Goal: Transaction & Acquisition: Download file/media

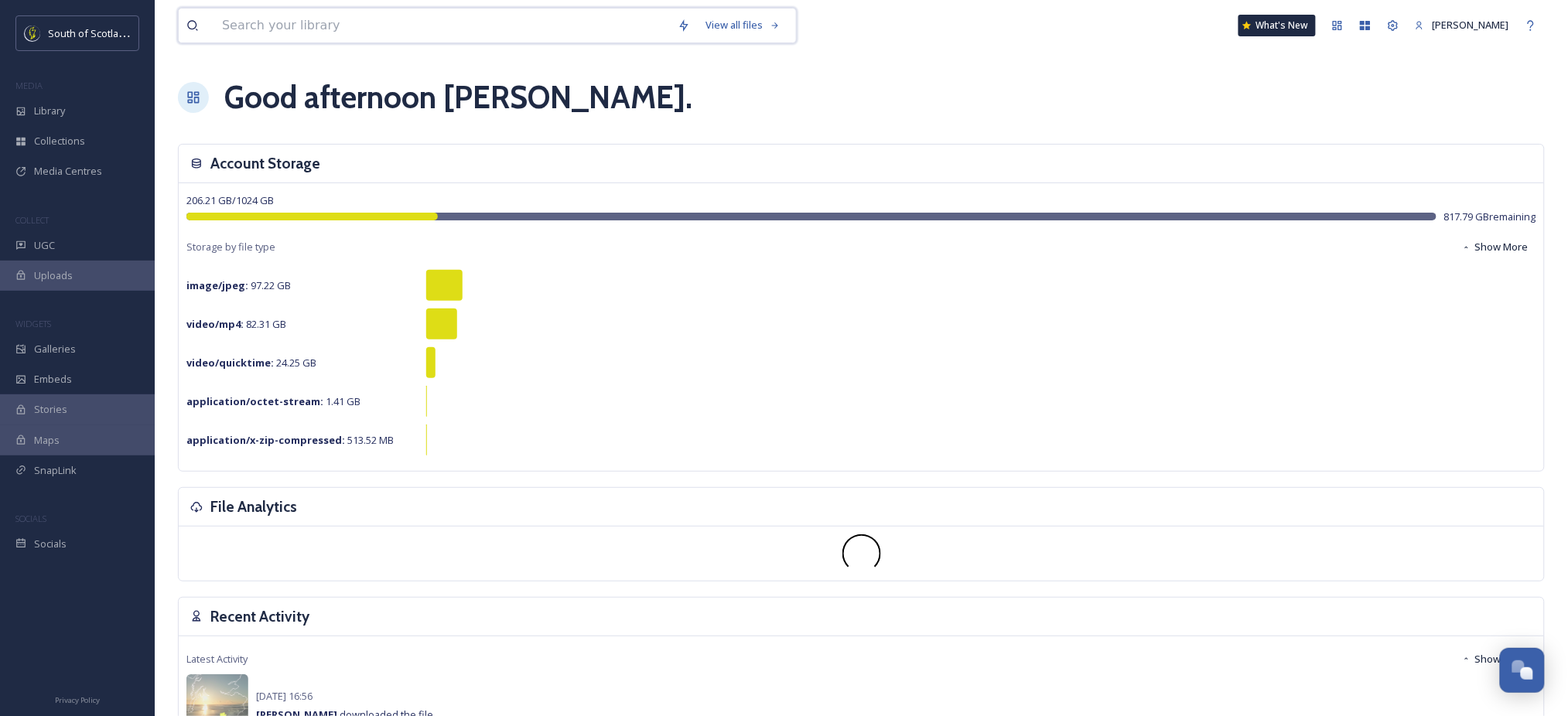
click at [288, 30] on input at bounding box center [442, 26] width 455 height 35
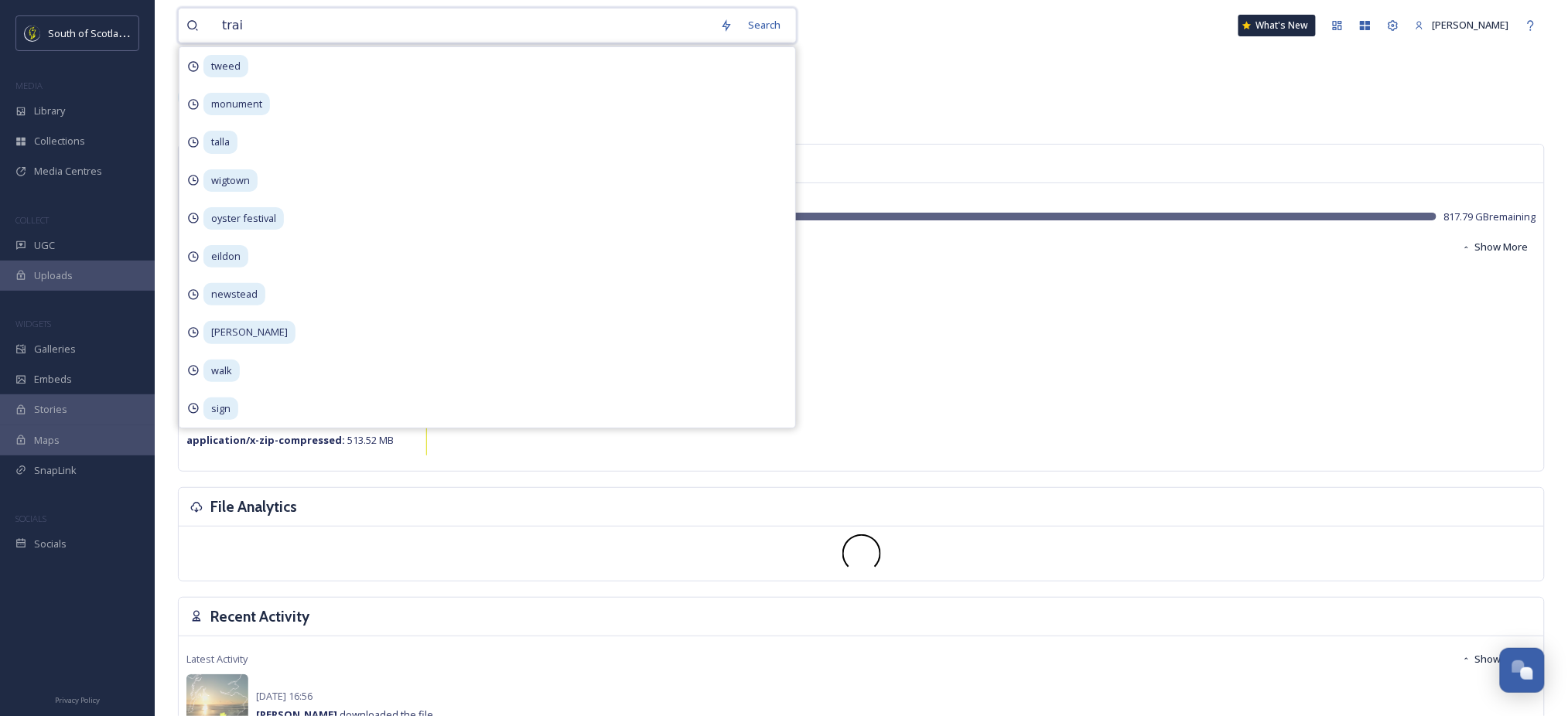
type input "train"
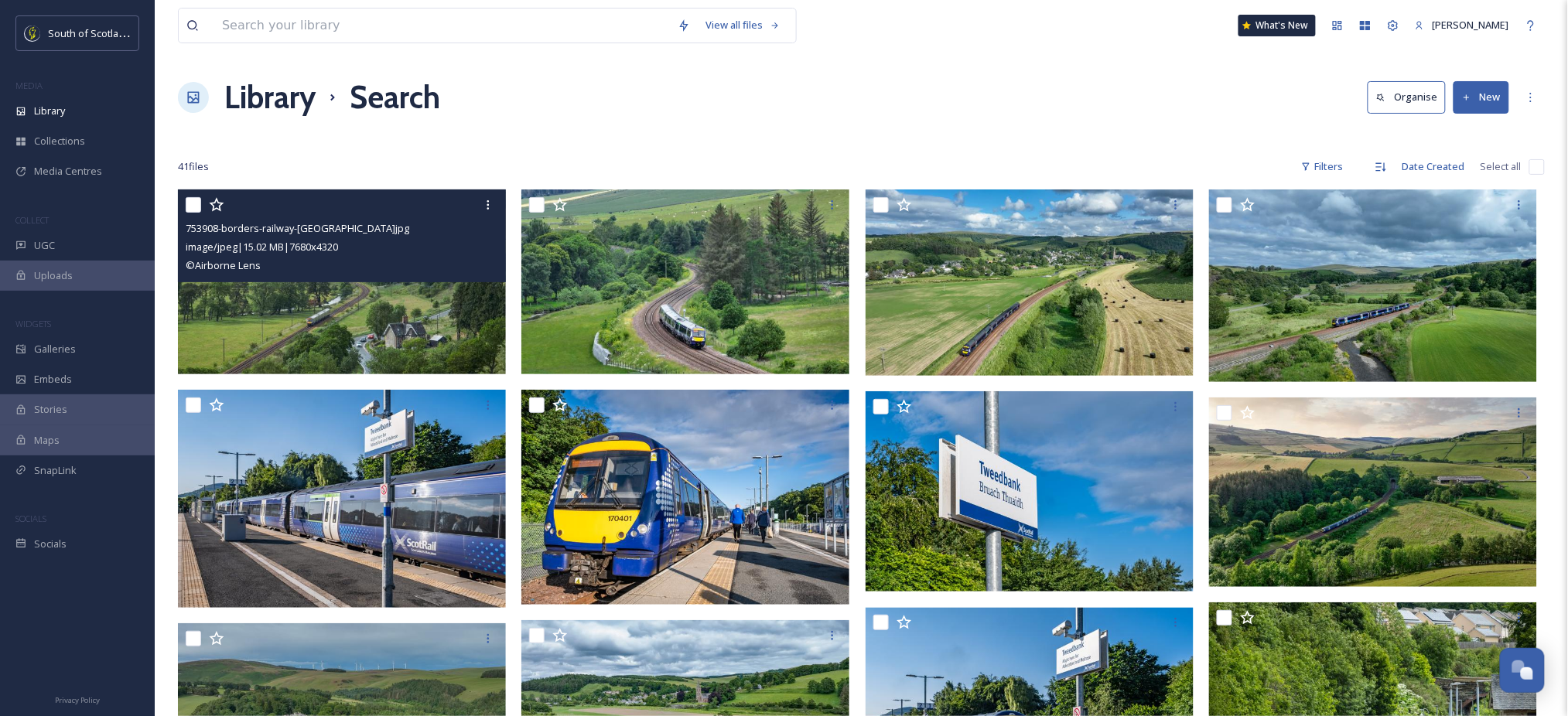
click at [350, 331] on img at bounding box center [342, 282] width 328 height 185
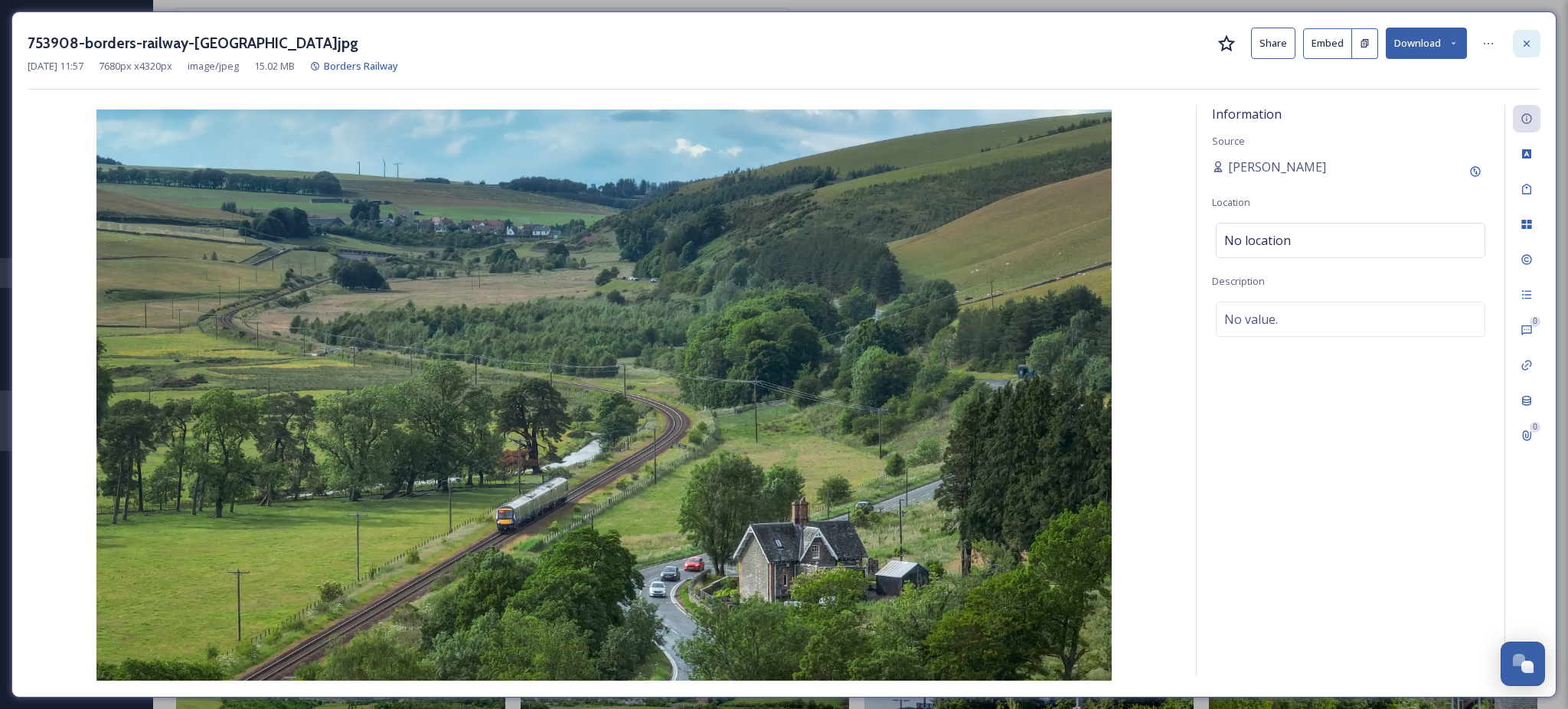
click at [1527, 55] on div at bounding box center [1526, 43] width 28 height 28
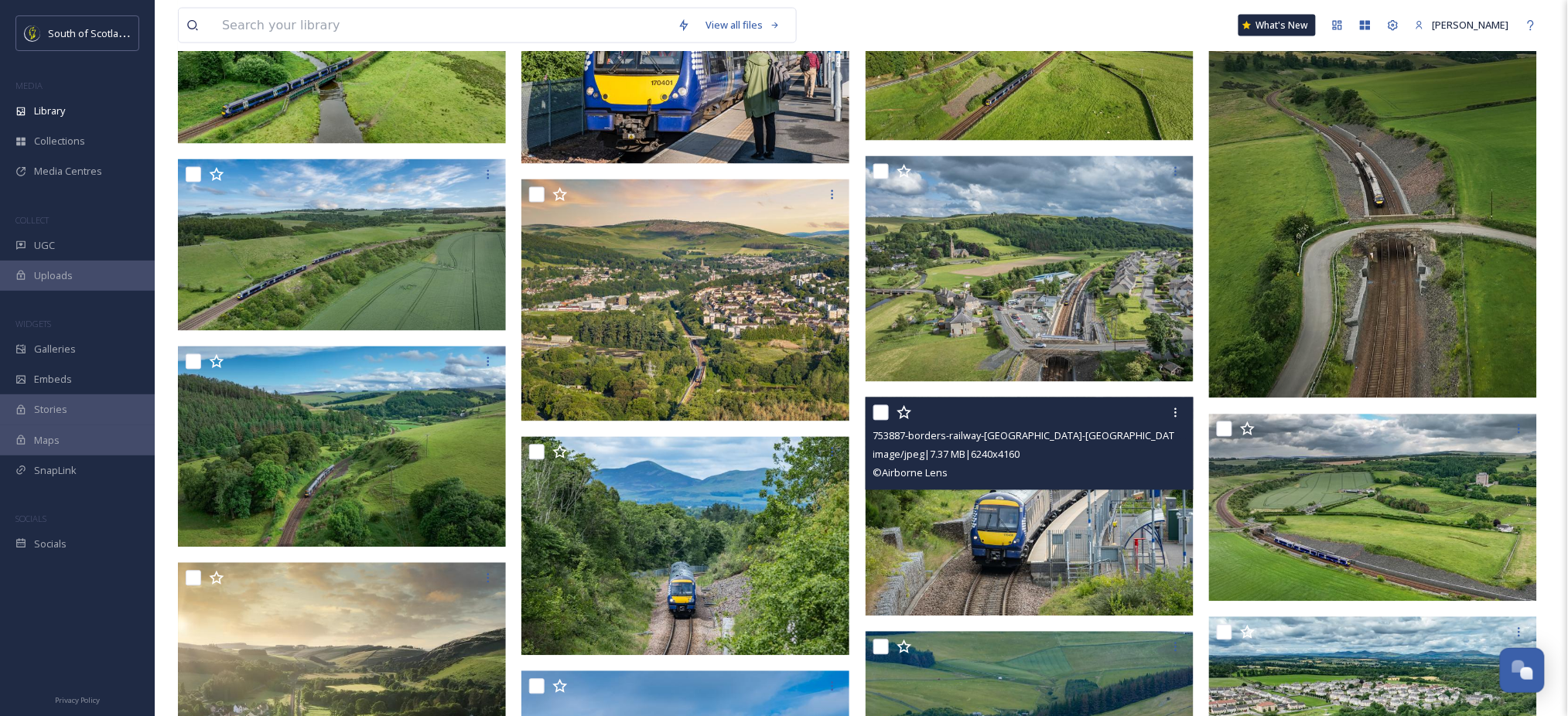
scroll to position [902, 0]
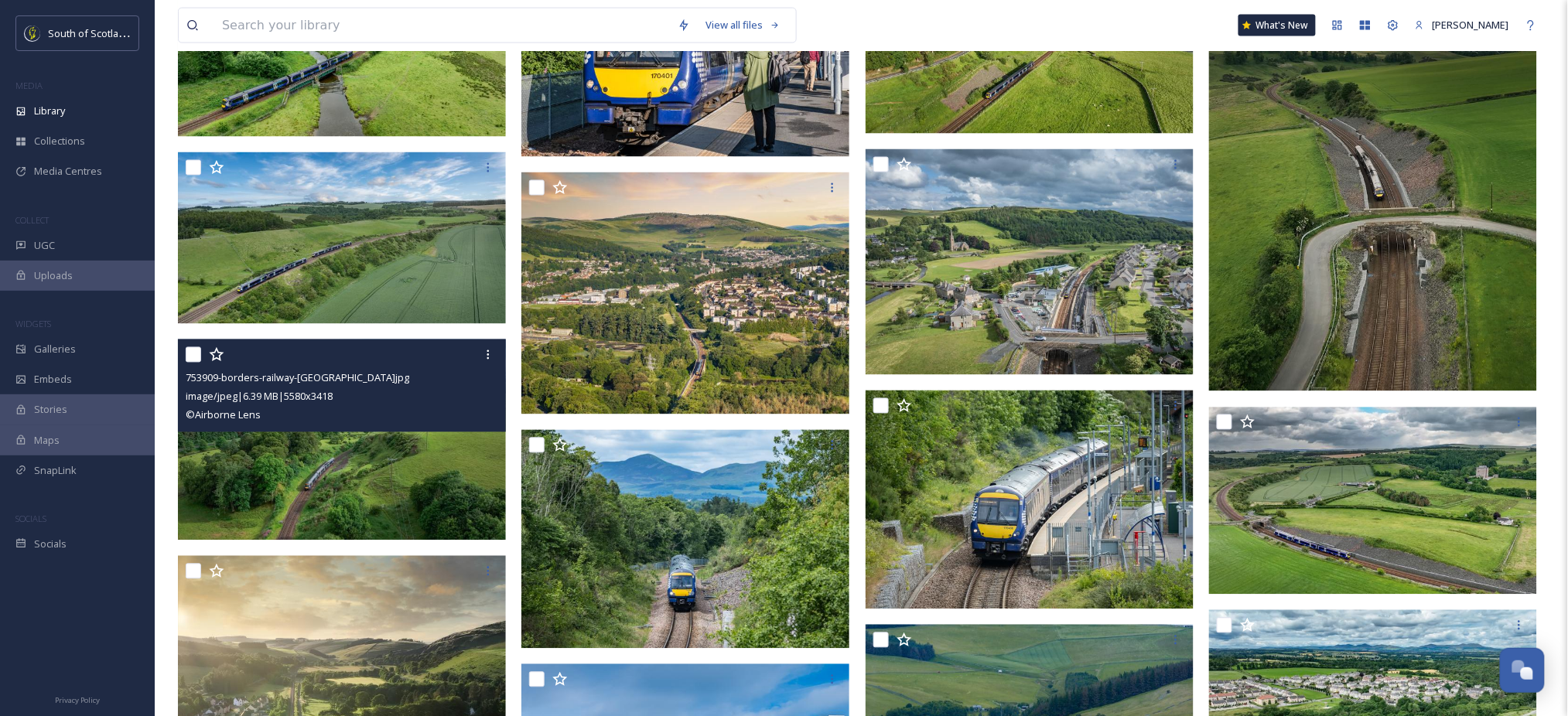
click at [365, 451] on img at bounding box center [342, 440] width 328 height 201
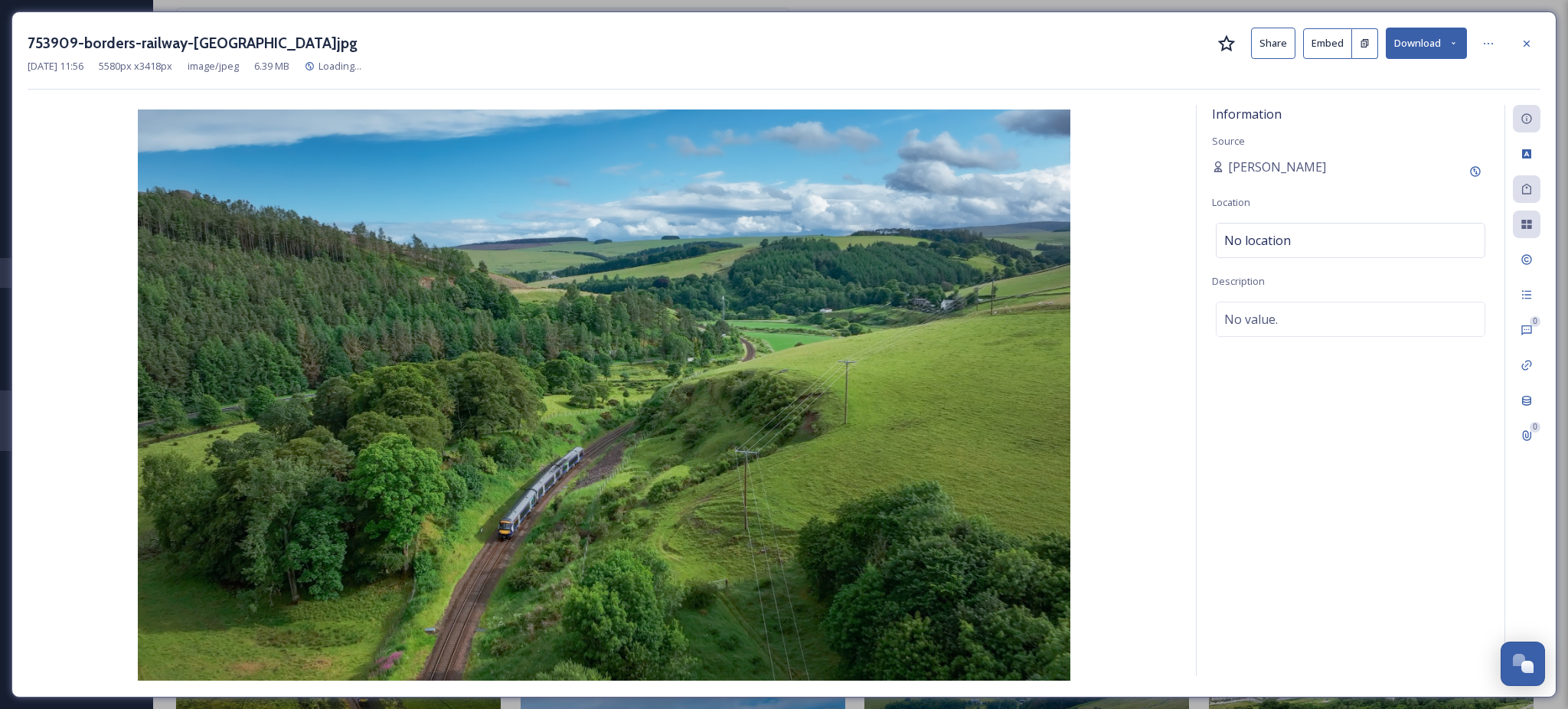
click at [1467, 47] on div "753909-borders-railway-VisitScotland.jpg Share Embed Download" at bounding box center [784, 43] width 1513 height 31
click at [1467, 47] on button "Download" at bounding box center [1427, 43] width 82 height 31
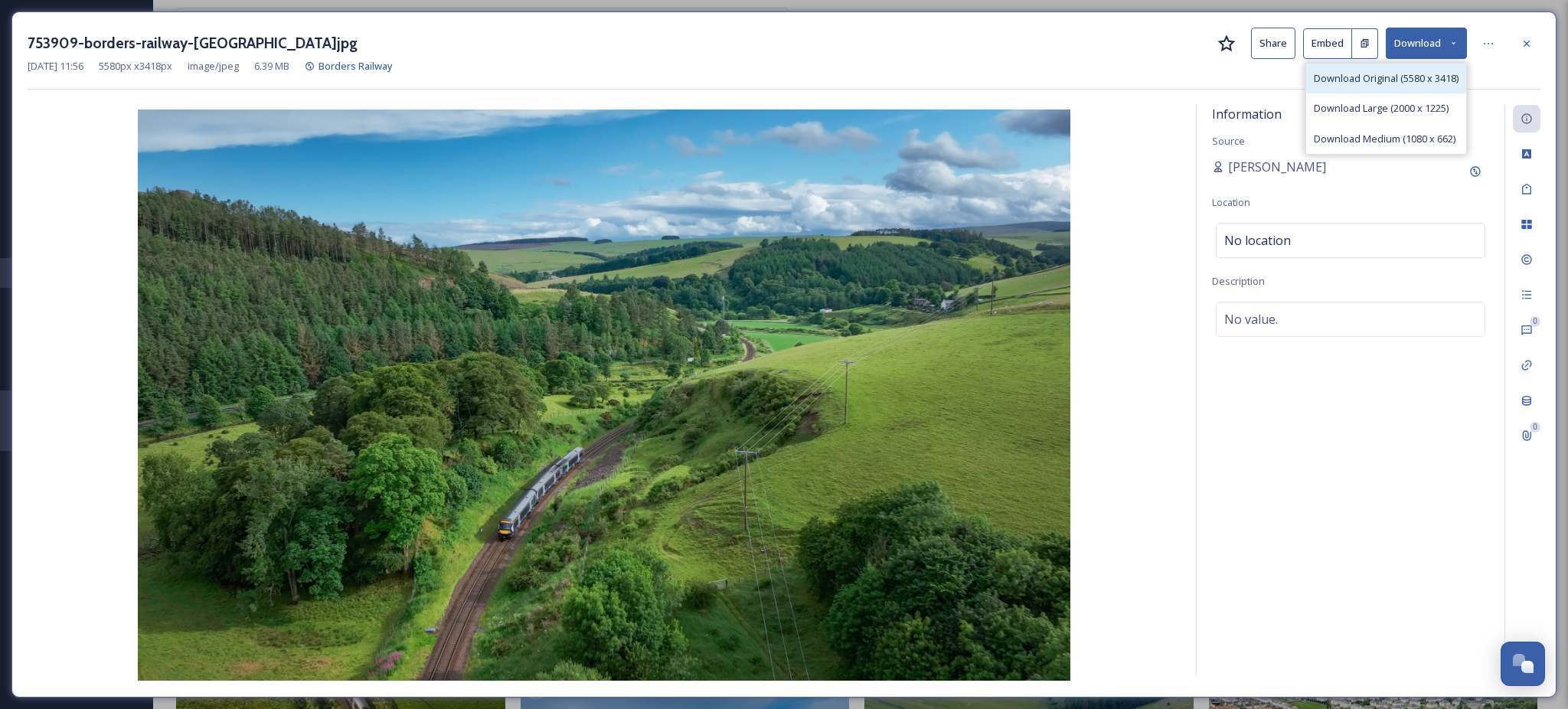
click at [1373, 84] on span "Download Original (5580 x 3418)" at bounding box center [1386, 78] width 145 height 14
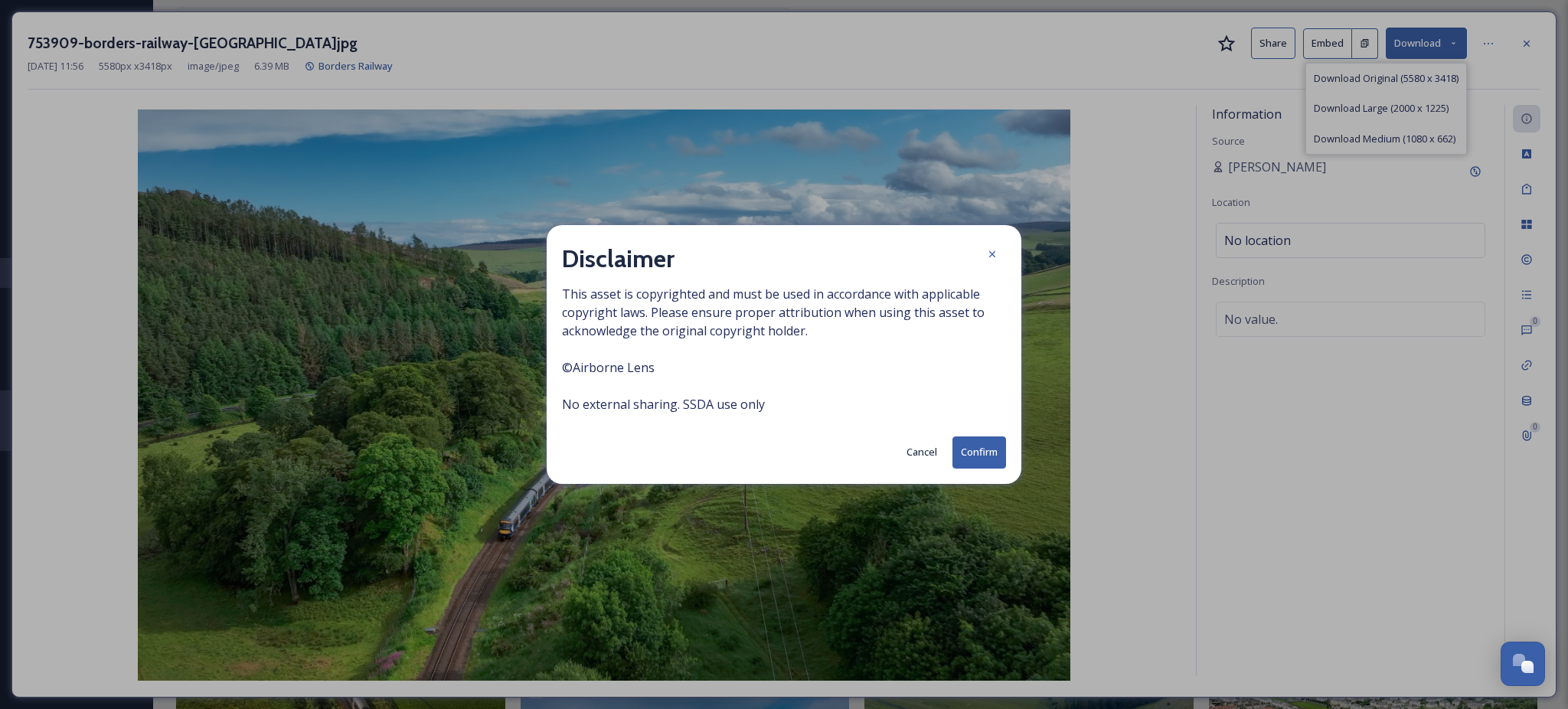
click at [977, 440] on button "Confirm" at bounding box center [979, 452] width 53 height 31
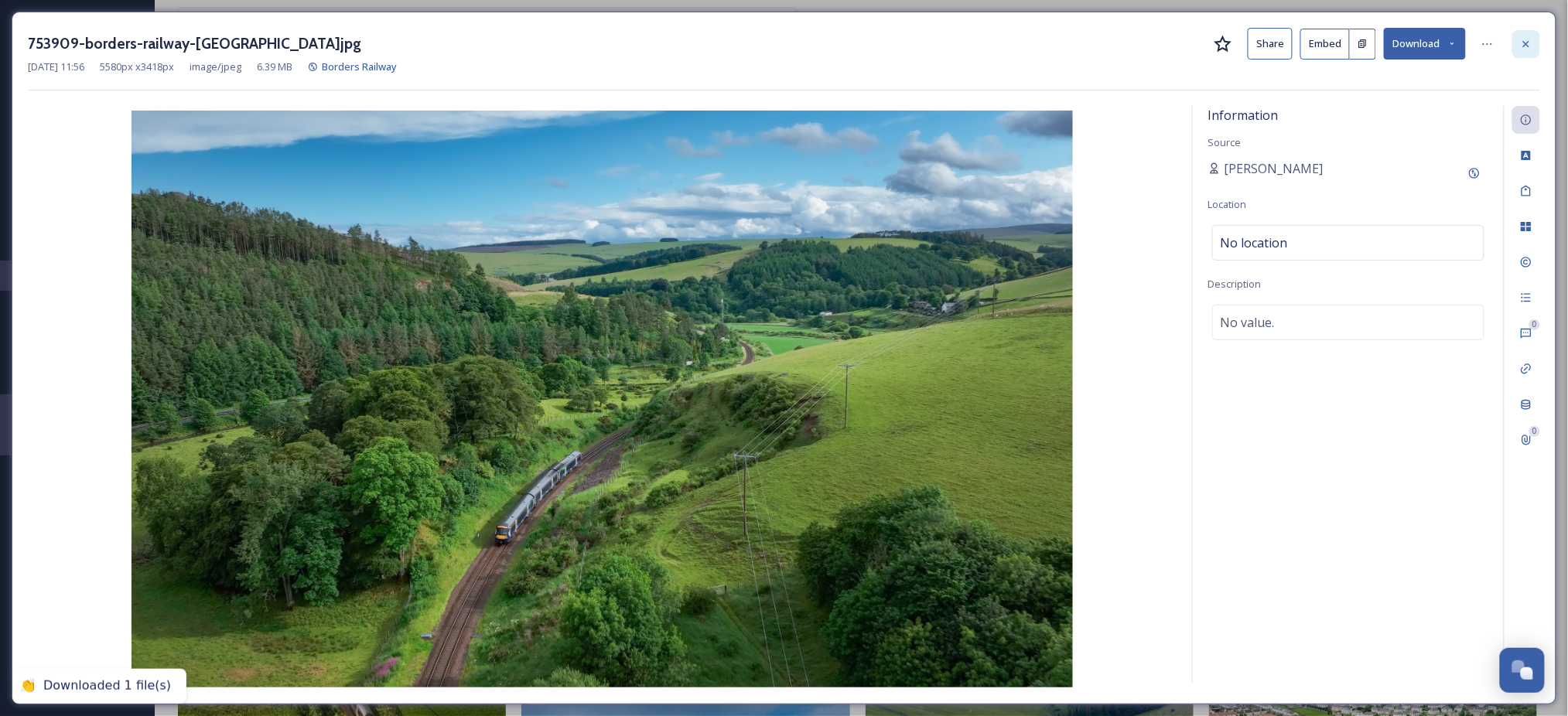
click at [1531, 42] on icon at bounding box center [1526, 44] width 12 height 12
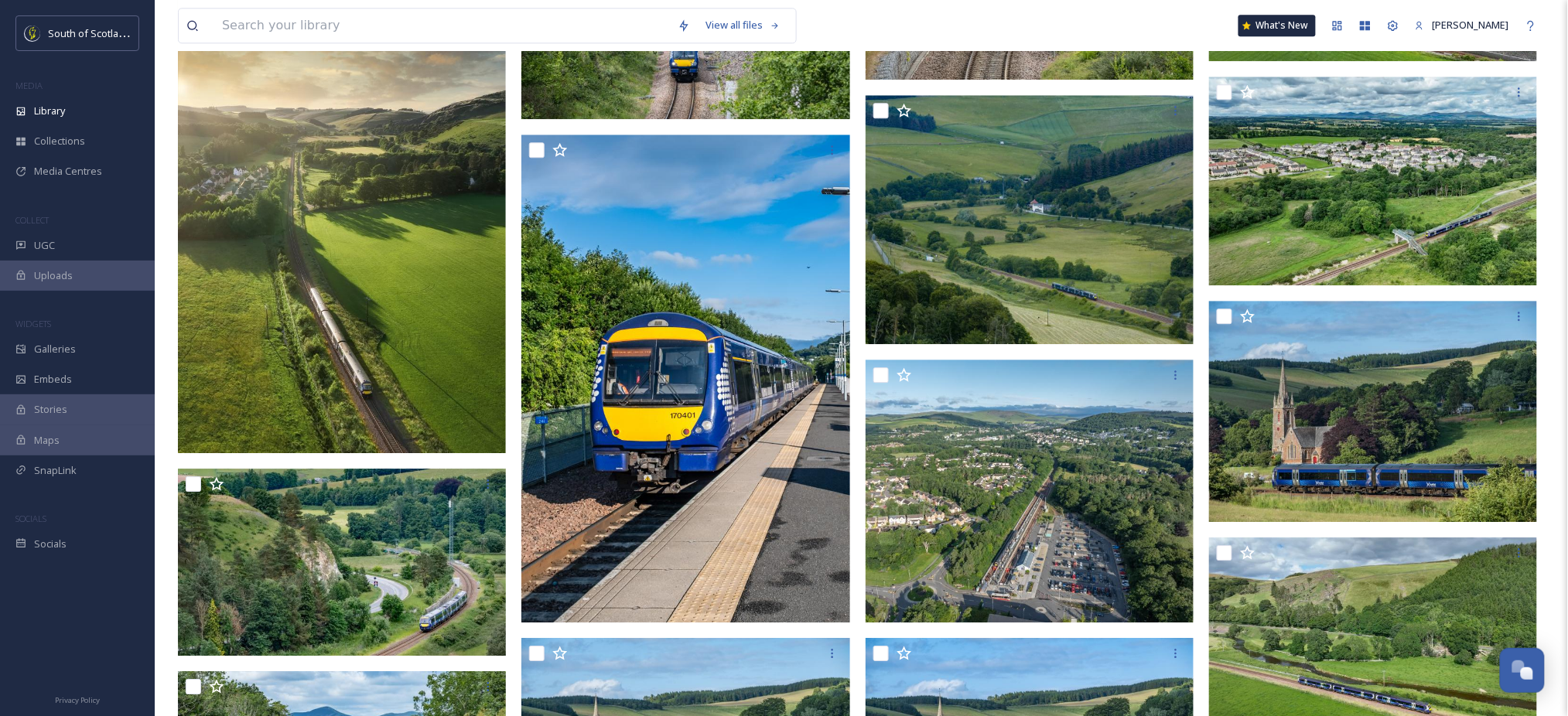
scroll to position [1448, 0]
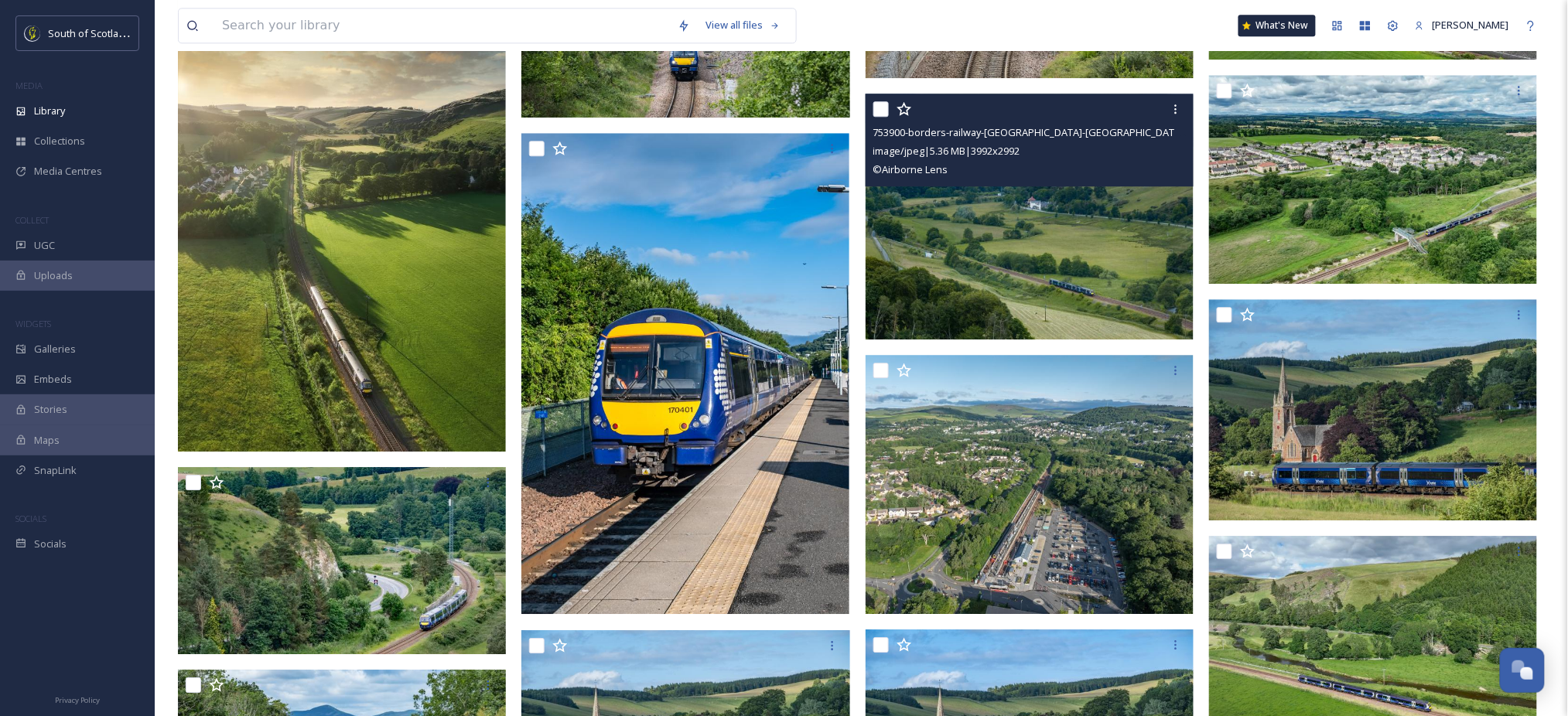
click at [977, 299] on img at bounding box center [1029, 217] width 328 height 246
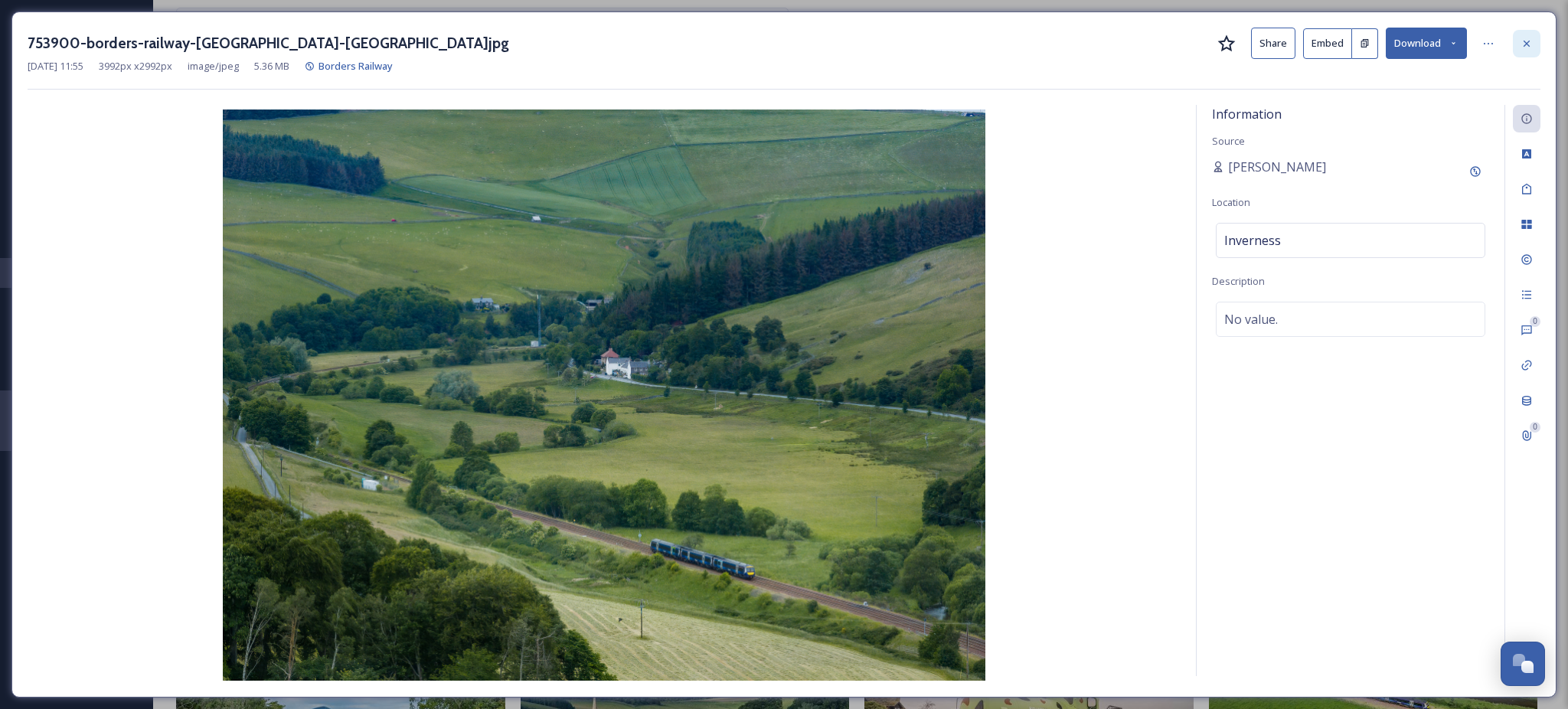
click at [1522, 41] on icon at bounding box center [1526, 44] width 12 height 12
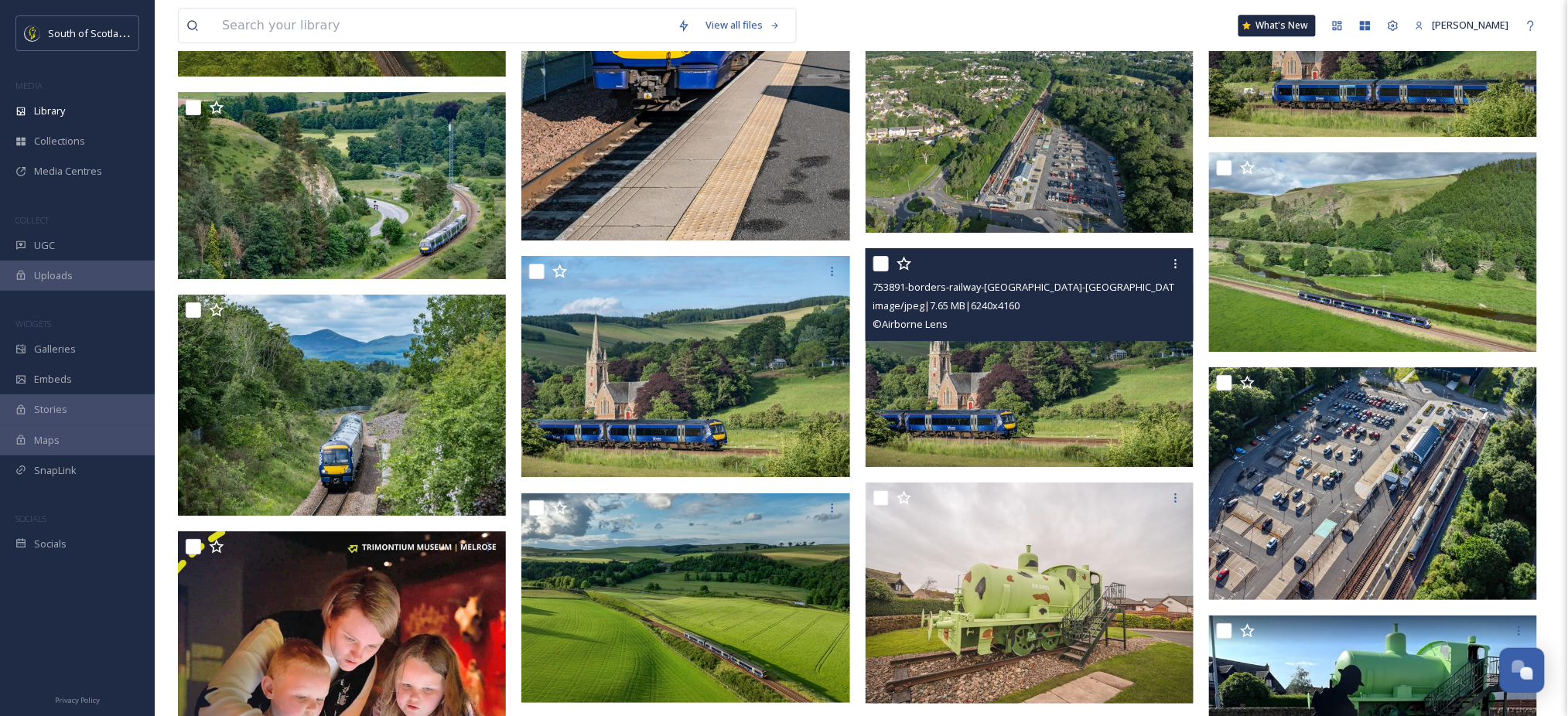
scroll to position [1835, 0]
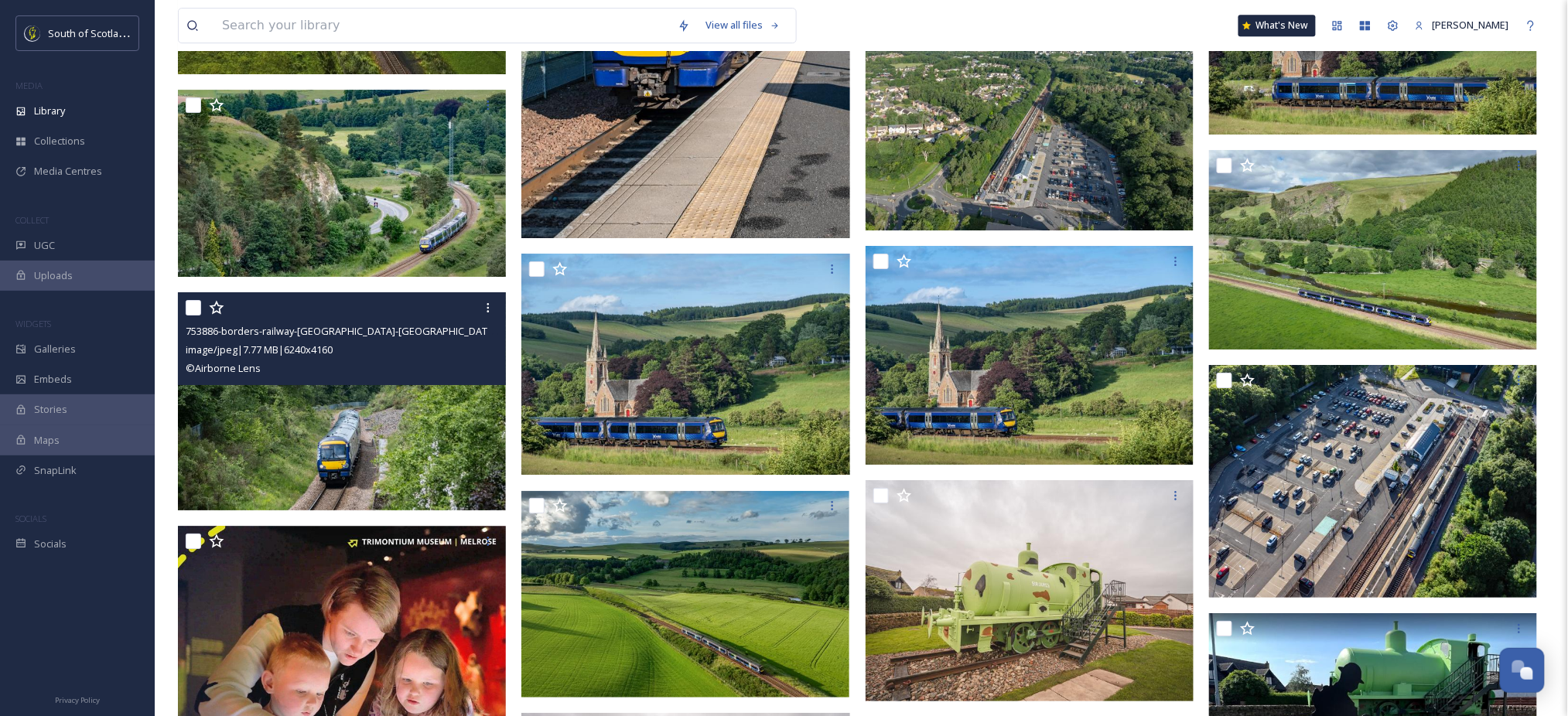
click at [343, 447] on img at bounding box center [342, 401] width 328 height 219
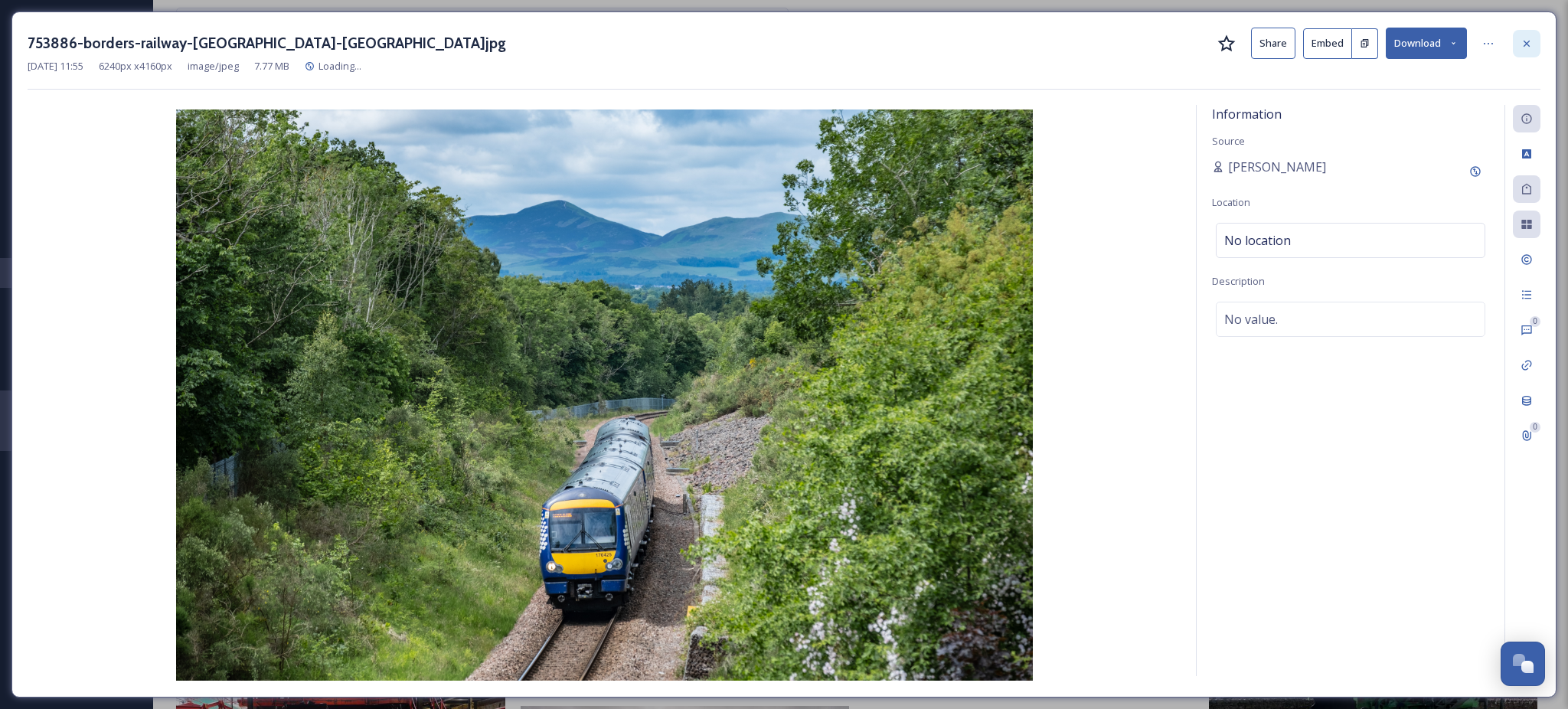
click at [1523, 43] on icon at bounding box center [1526, 44] width 12 height 12
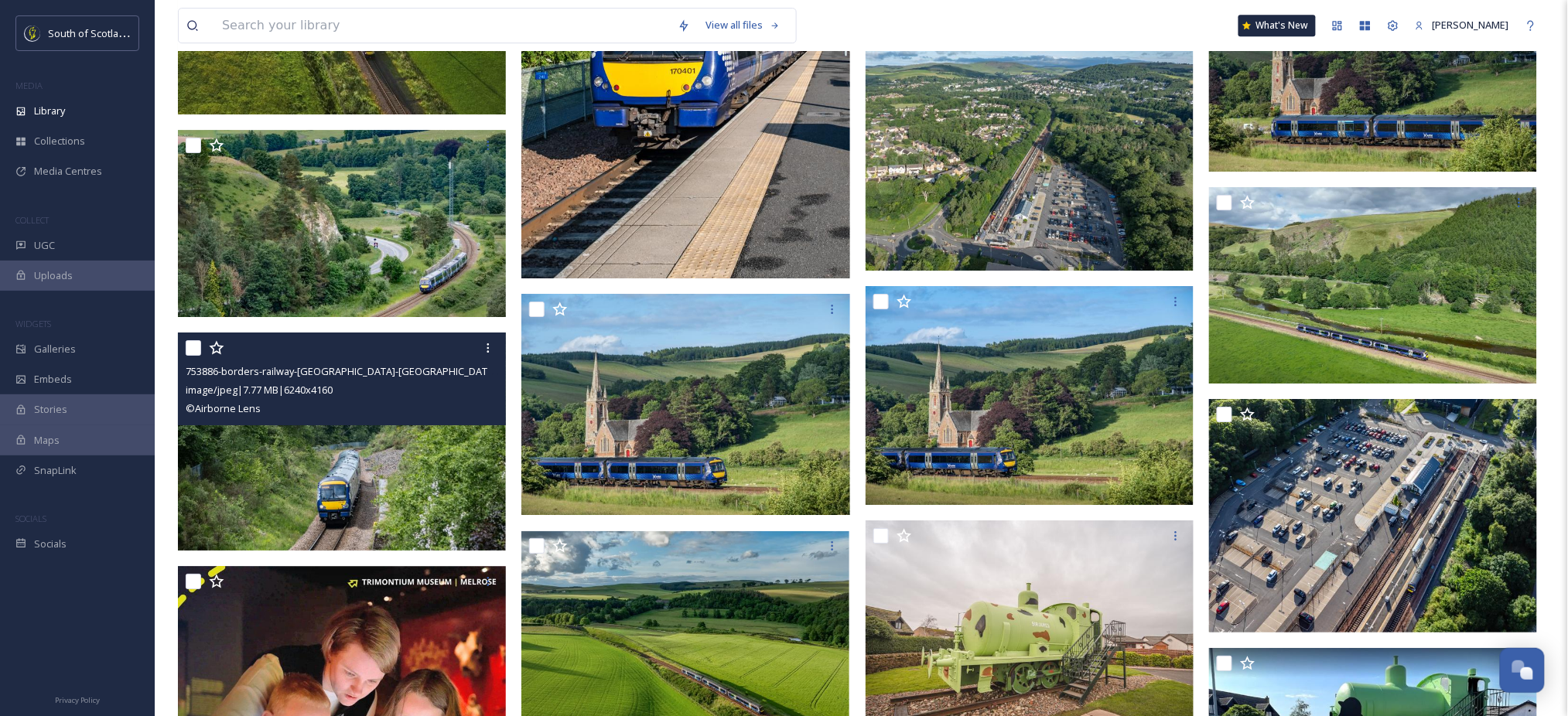
scroll to position [1751, 0]
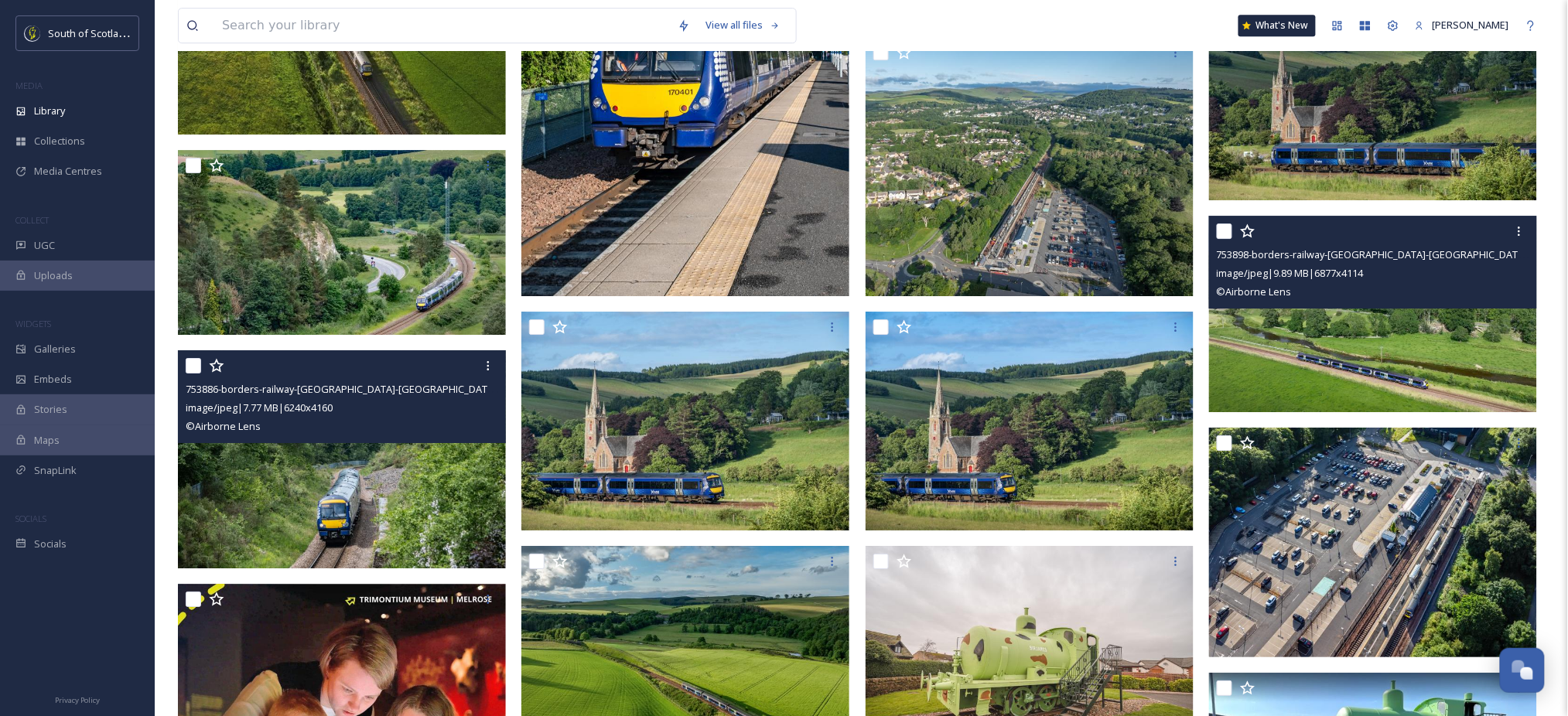
click at [1370, 379] on img at bounding box center [1372, 313] width 328 height 196
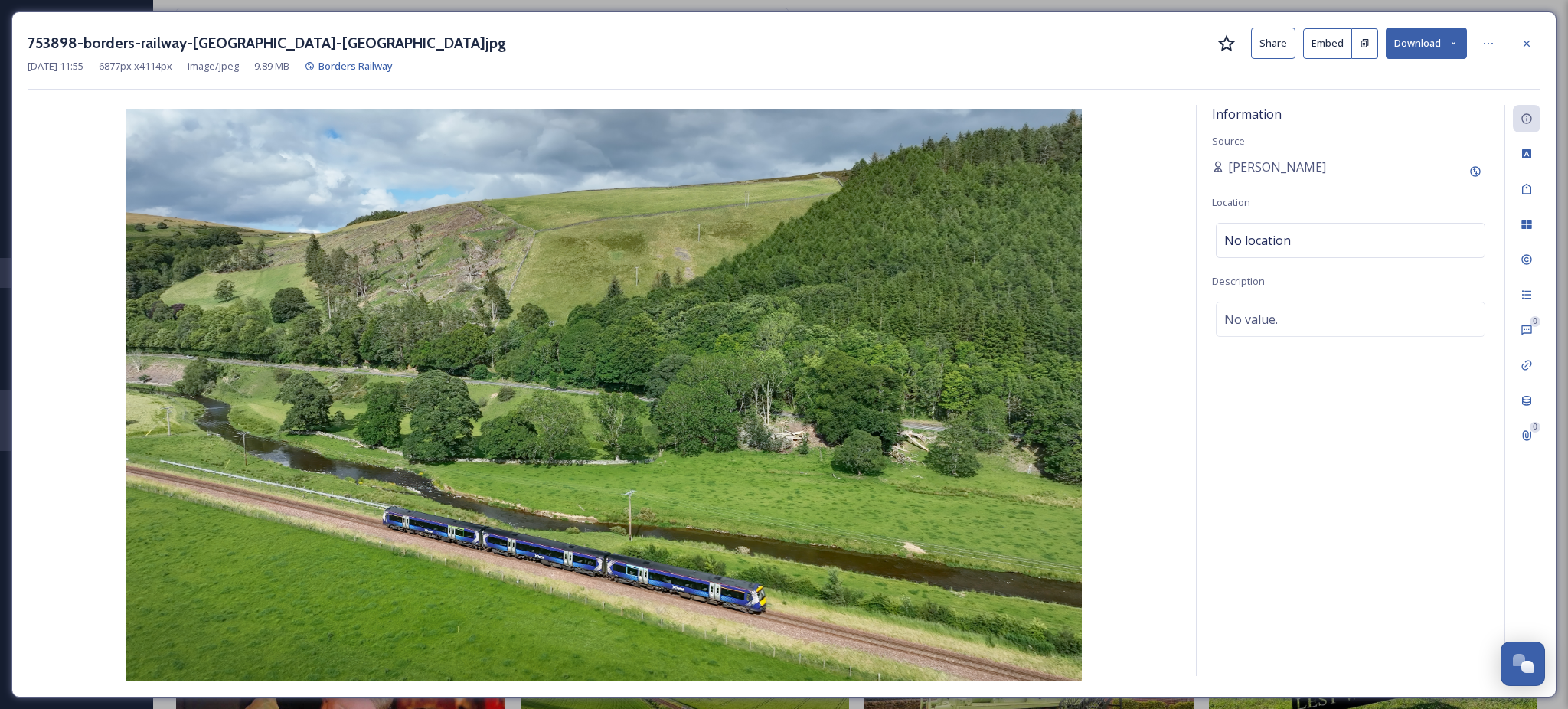
click at [1455, 49] on button "Download" at bounding box center [1427, 43] width 82 height 31
click at [1423, 77] on span "Download Original (6877 x 4114)" at bounding box center [1386, 78] width 145 height 14
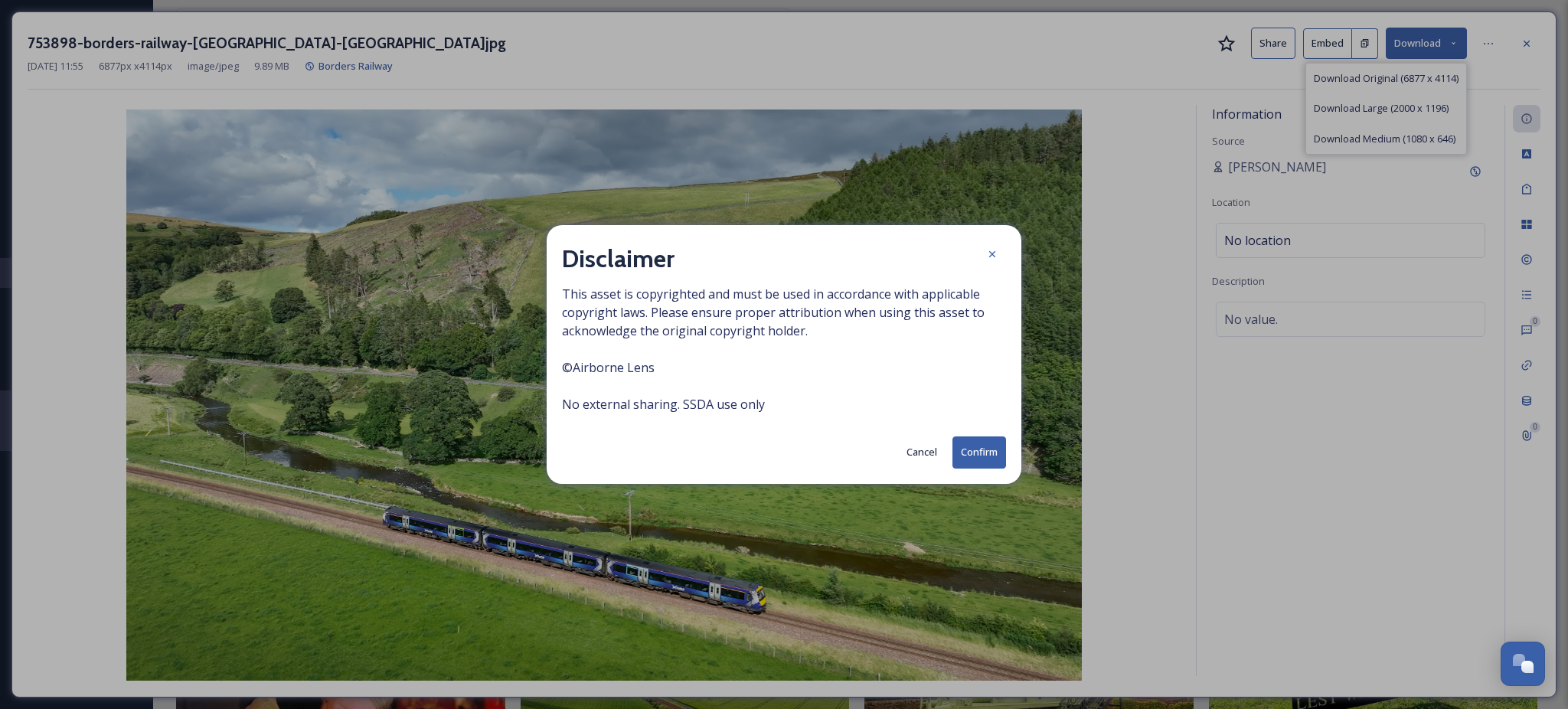
click at [974, 452] on button "Confirm" at bounding box center [979, 452] width 53 height 31
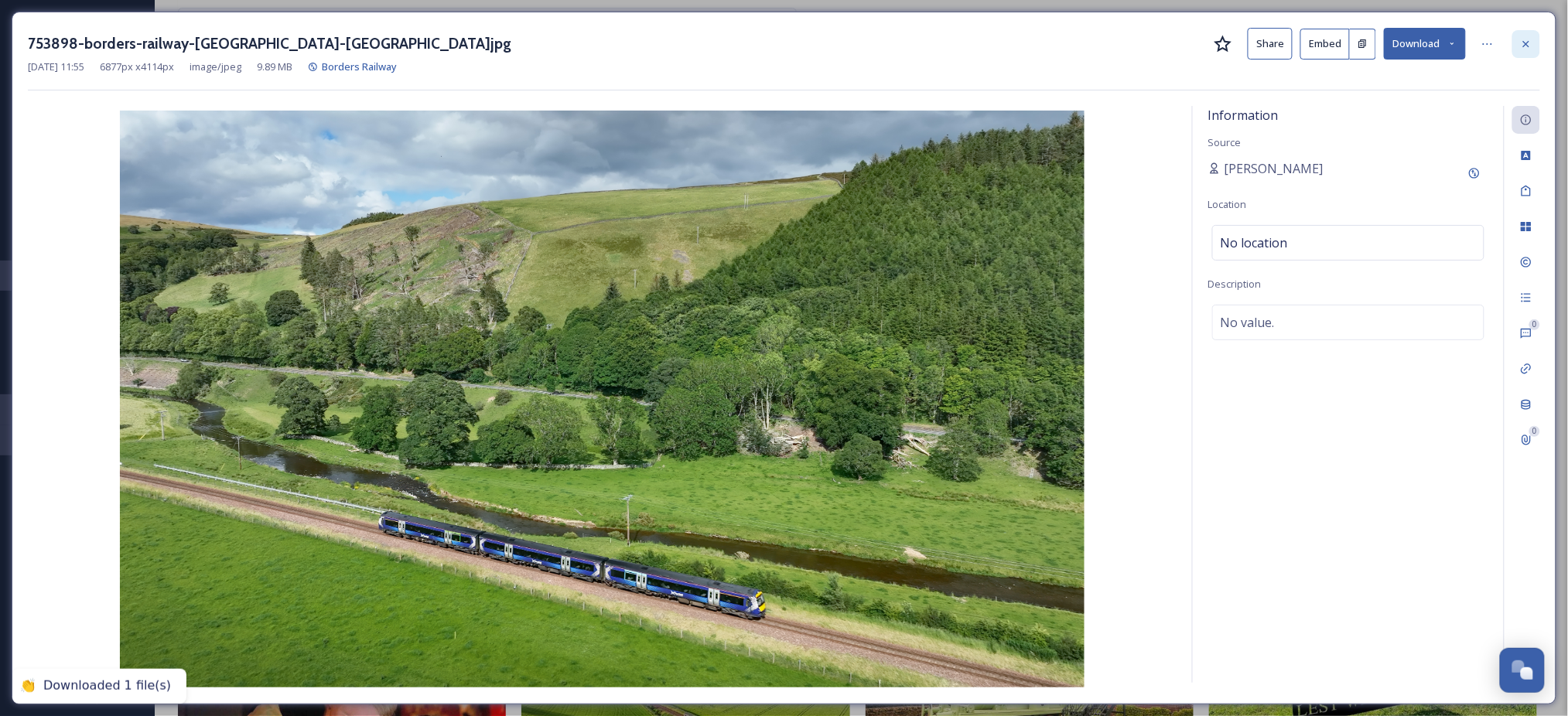
click at [1530, 47] on icon at bounding box center [1526, 44] width 12 height 12
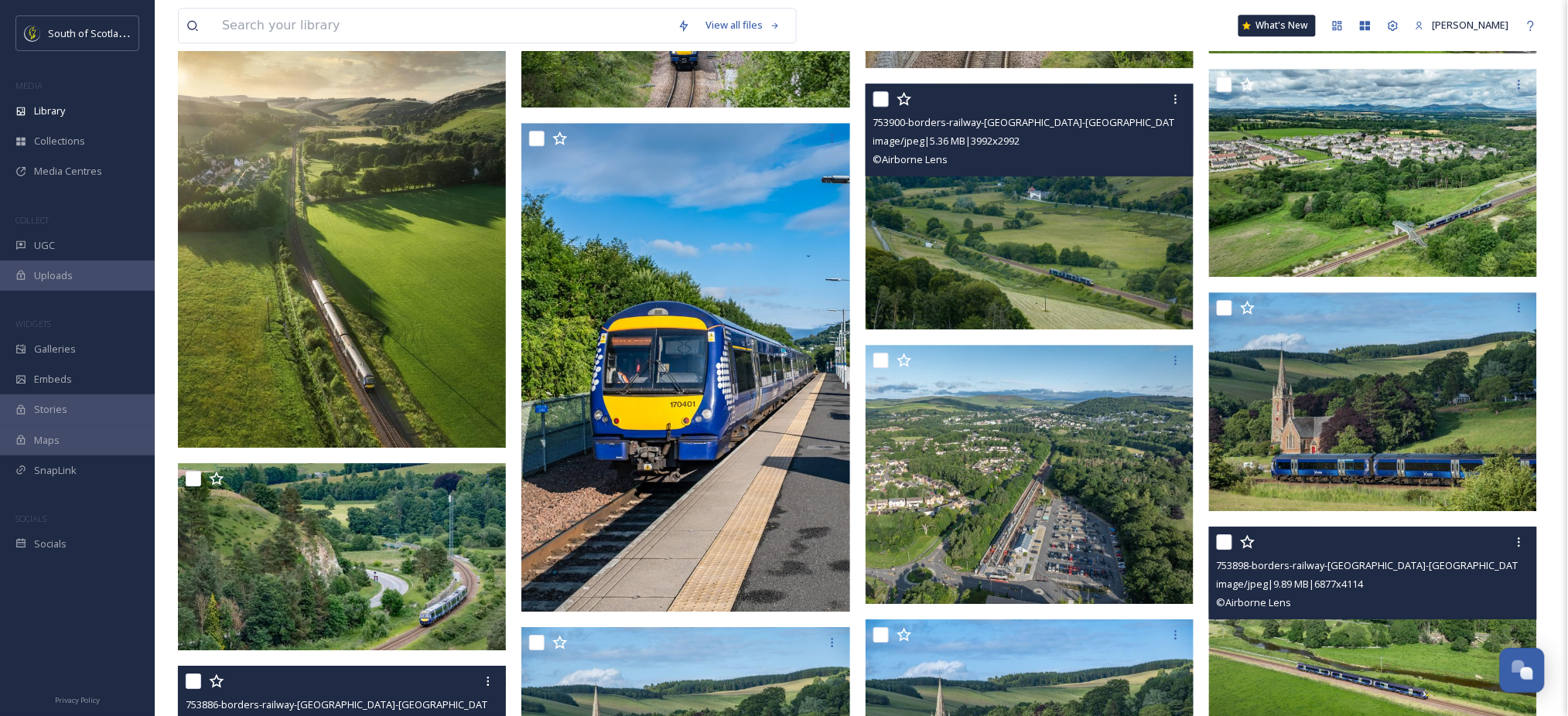
scroll to position [1463, 0]
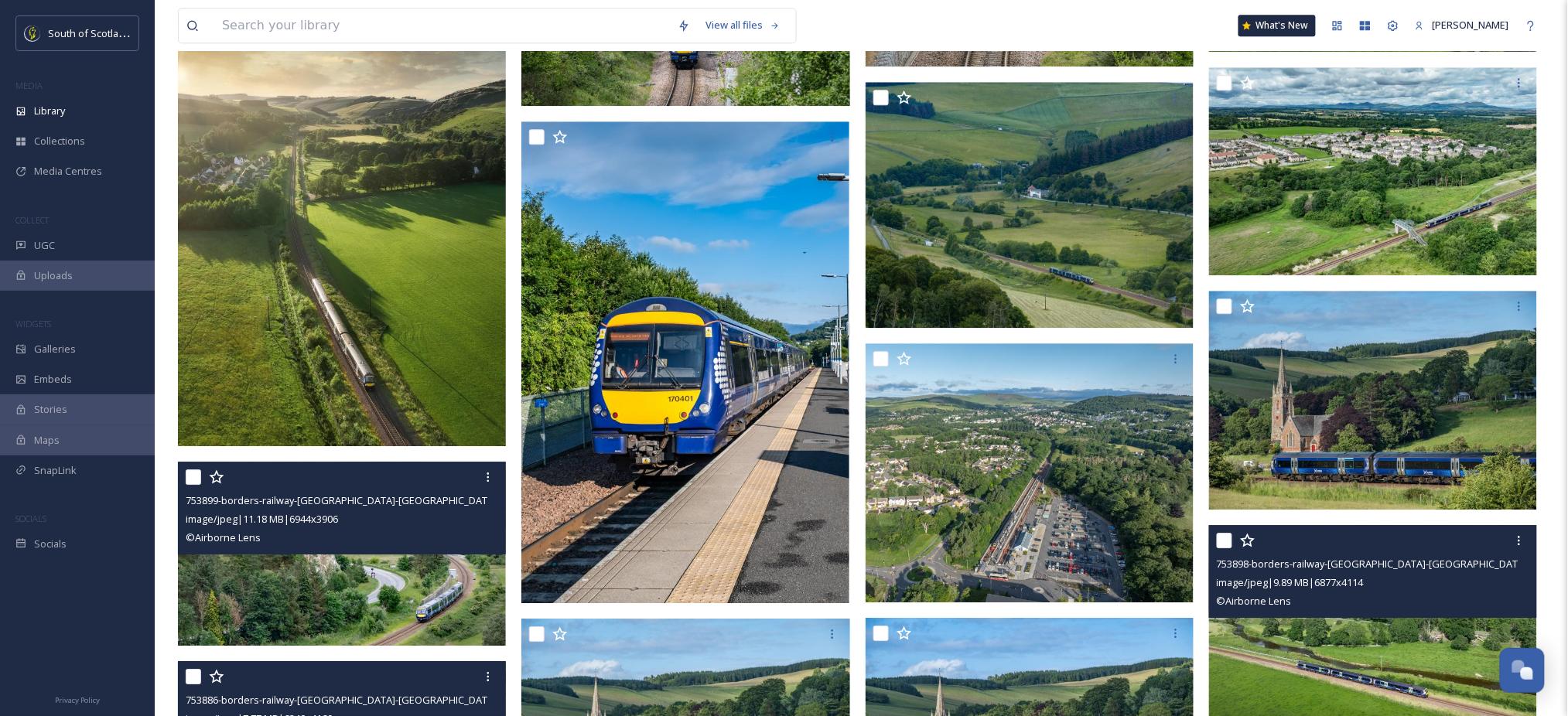
click at [332, 534] on div "© Airborne Lens" at bounding box center [344, 537] width 316 height 18
click at [324, 589] on img at bounding box center [342, 554] width 328 height 185
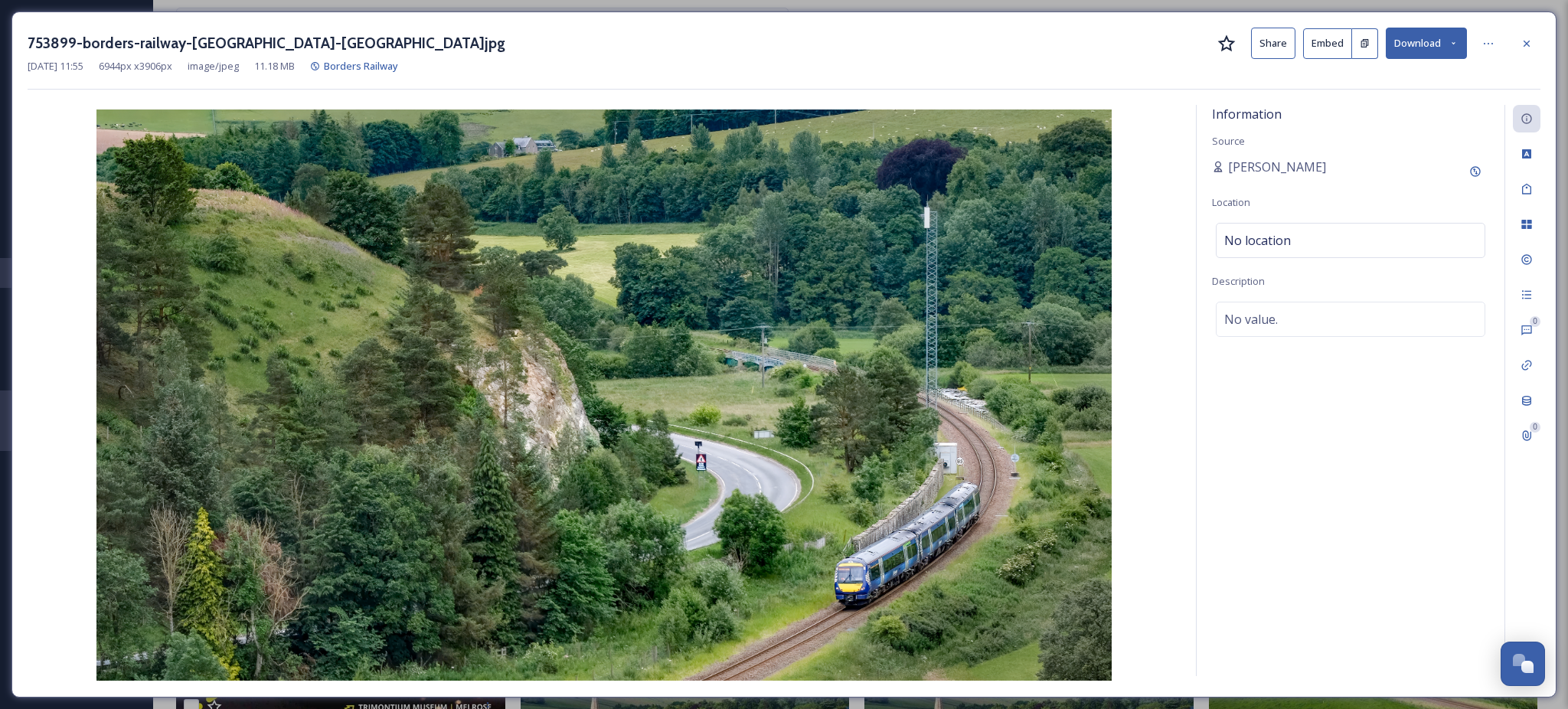
click at [1454, 44] on icon at bounding box center [1453, 43] width 9 height 9
click at [1419, 78] on span "Download Original (6944 x 3906)" at bounding box center [1386, 78] width 145 height 14
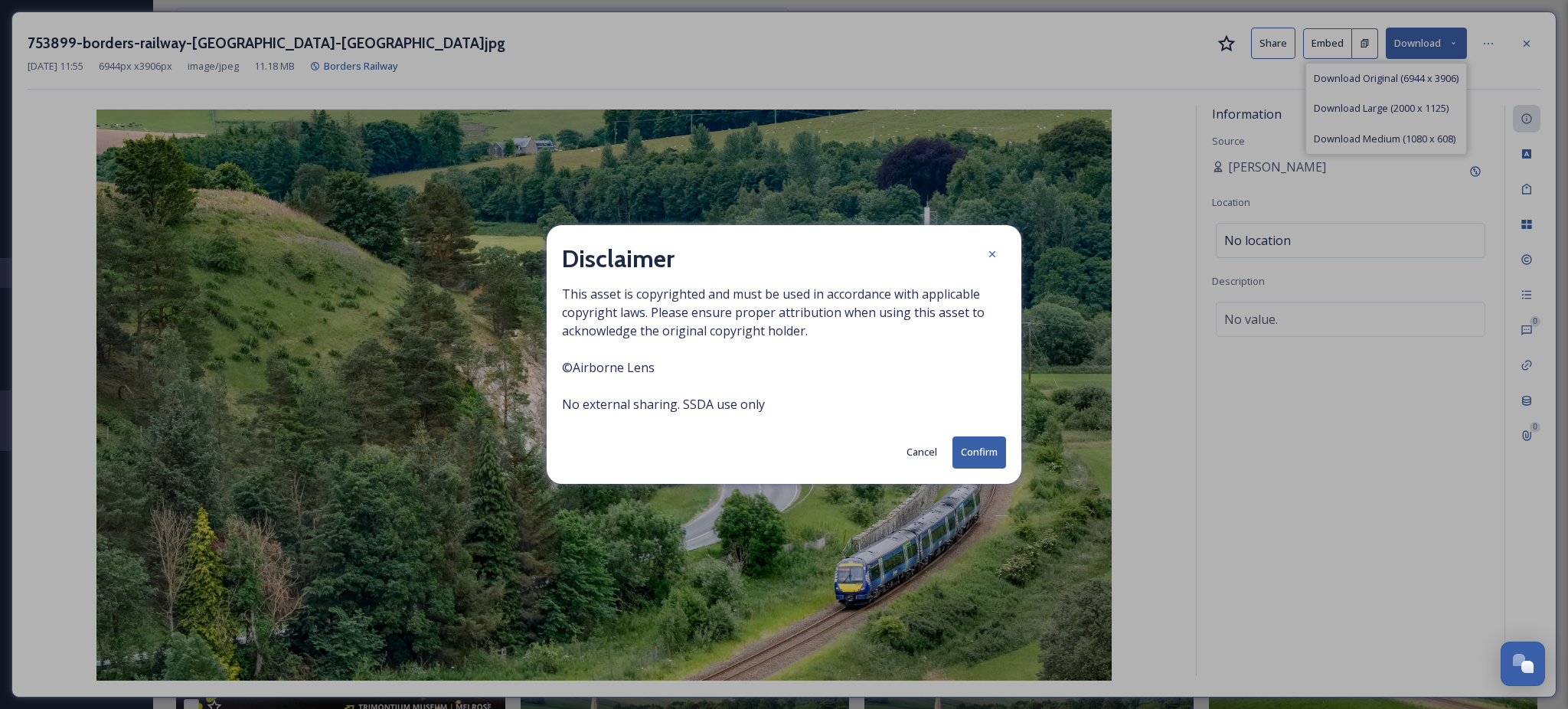
click at [989, 447] on button "Confirm" at bounding box center [979, 452] width 53 height 31
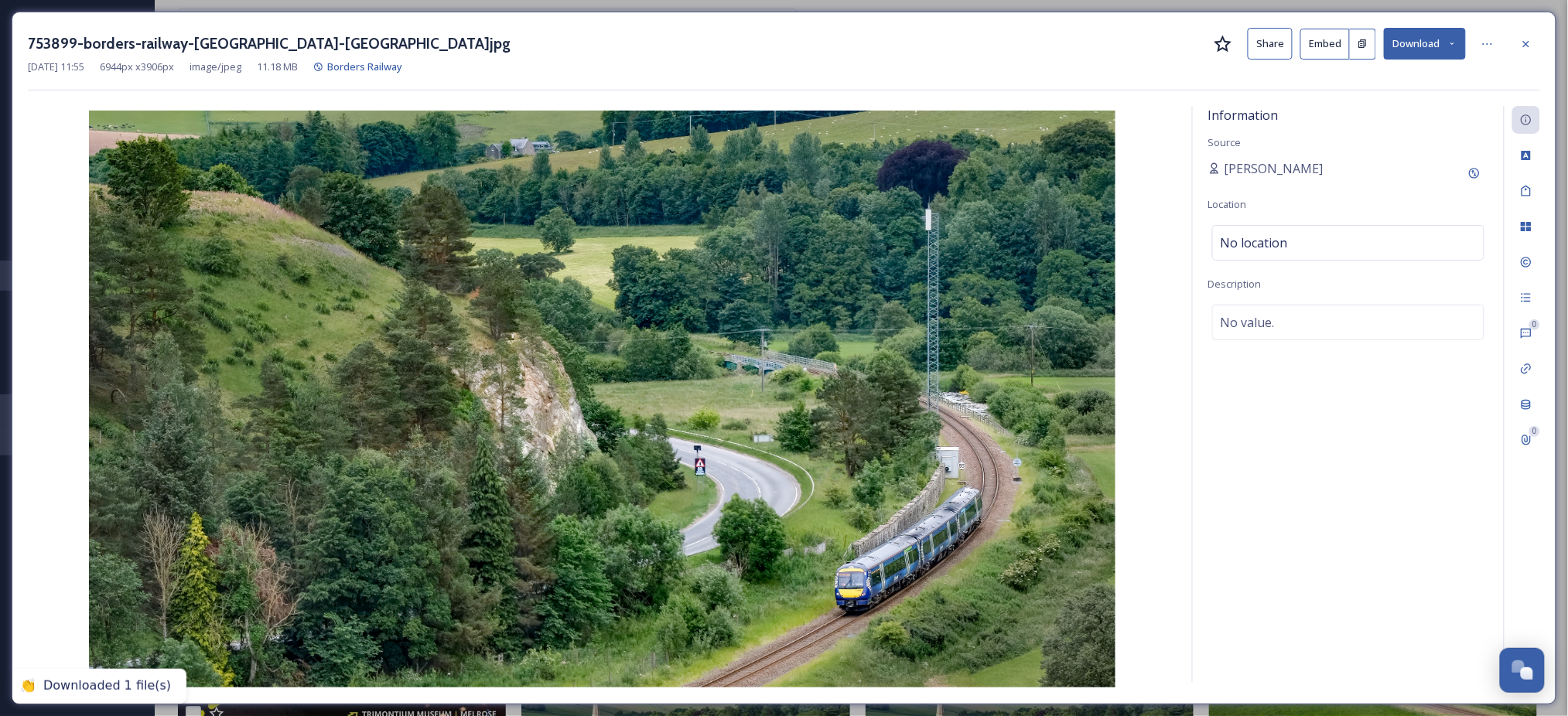
click at [1541, 48] on div "753899-borders-railway-fountainhall-VisitScotland.jpg Share Embed Download Jul …" at bounding box center [784, 358] width 1545 height 693
click at [1530, 46] on icon at bounding box center [1526, 44] width 12 height 12
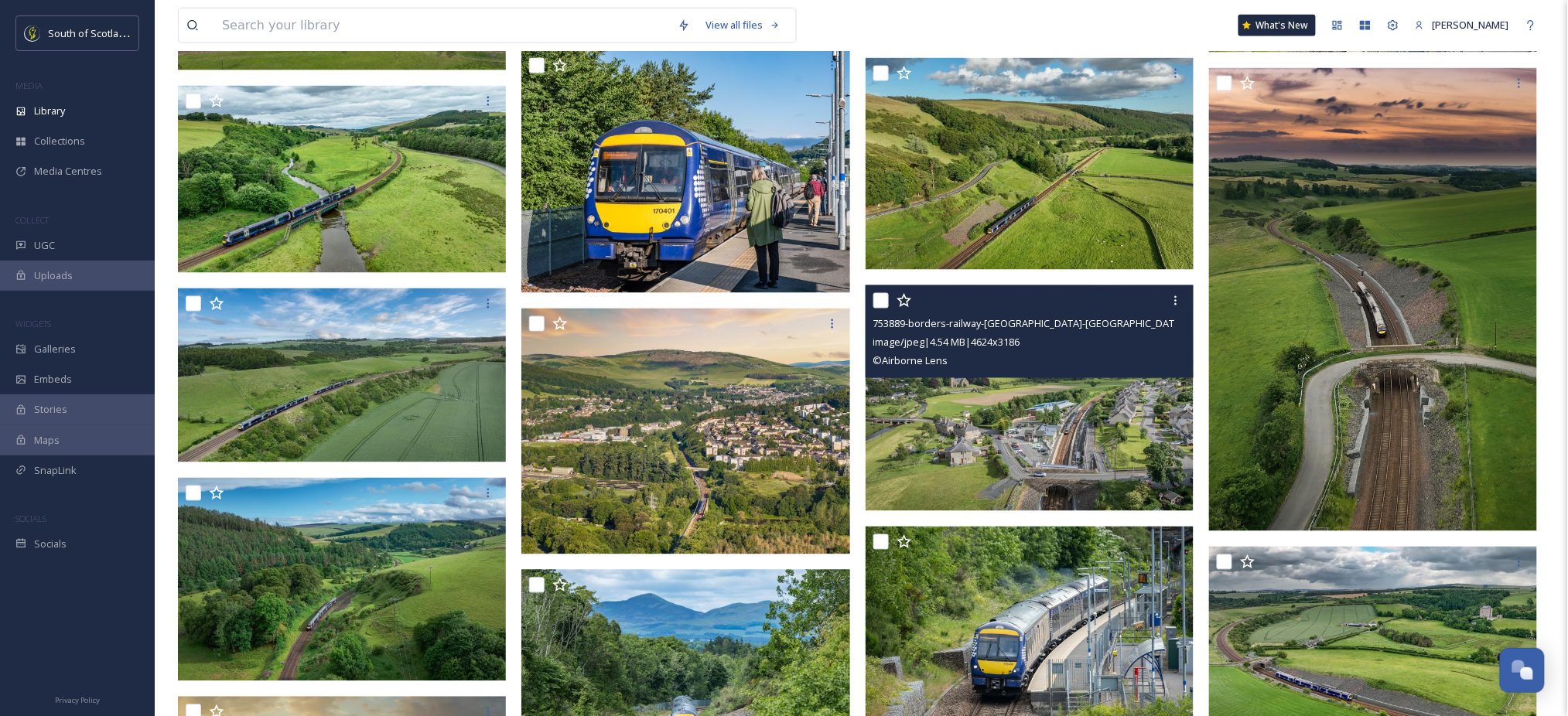
scroll to position [775, 0]
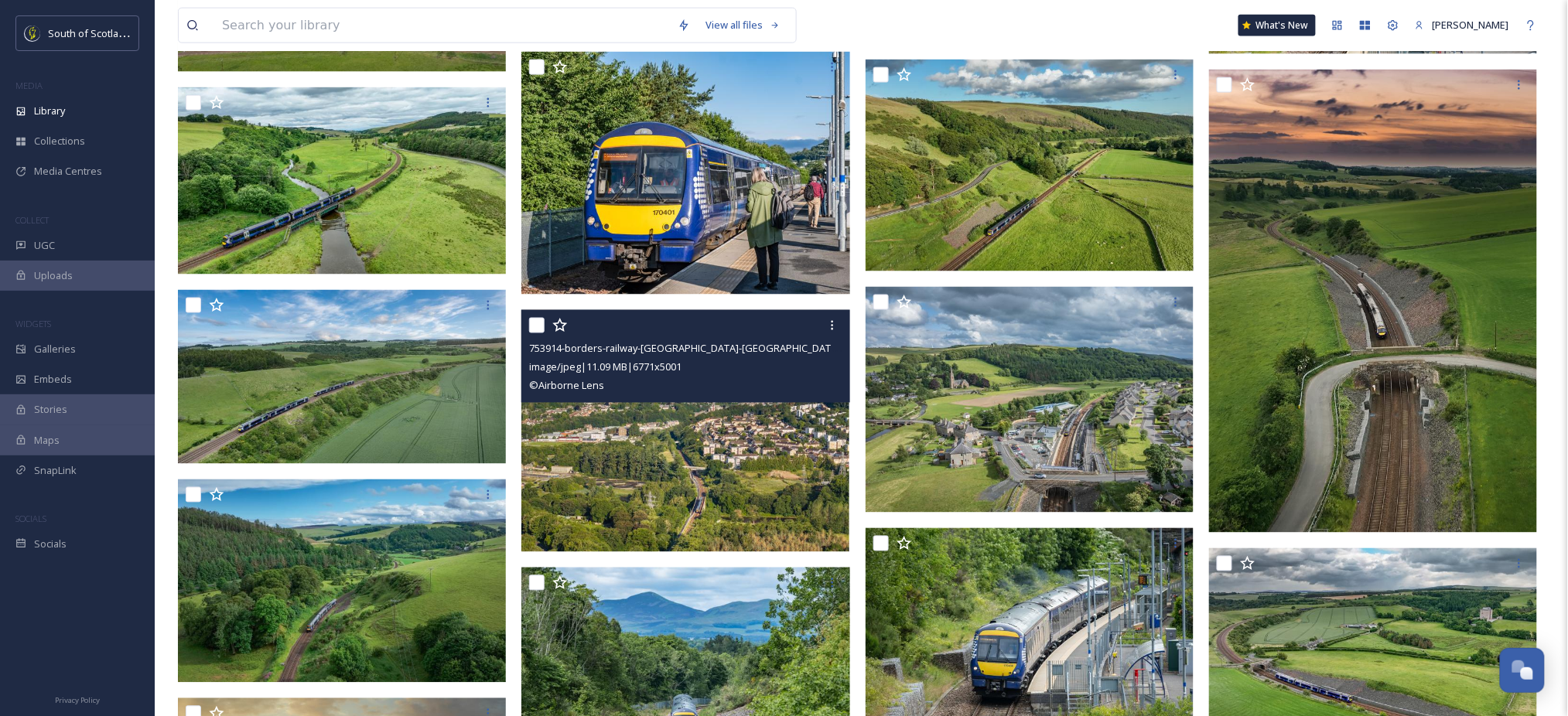
click at [744, 426] on img at bounding box center [685, 431] width 328 height 243
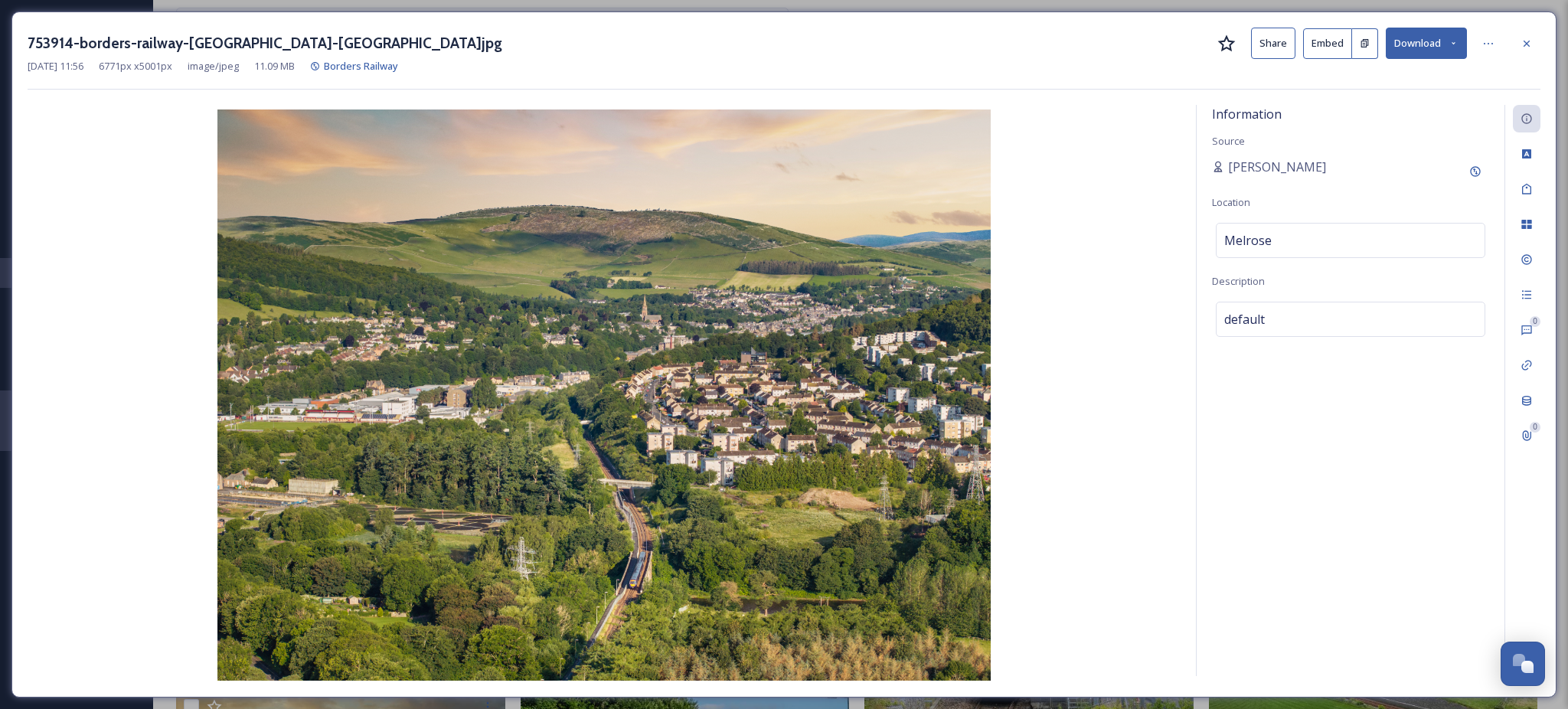
click at [1450, 45] on icon at bounding box center [1453, 43] width 9 height 9
click at [1407, 77] on span "Download Original (6771 x 5001)" at bounding box center [1386, 78] width 145 height 14
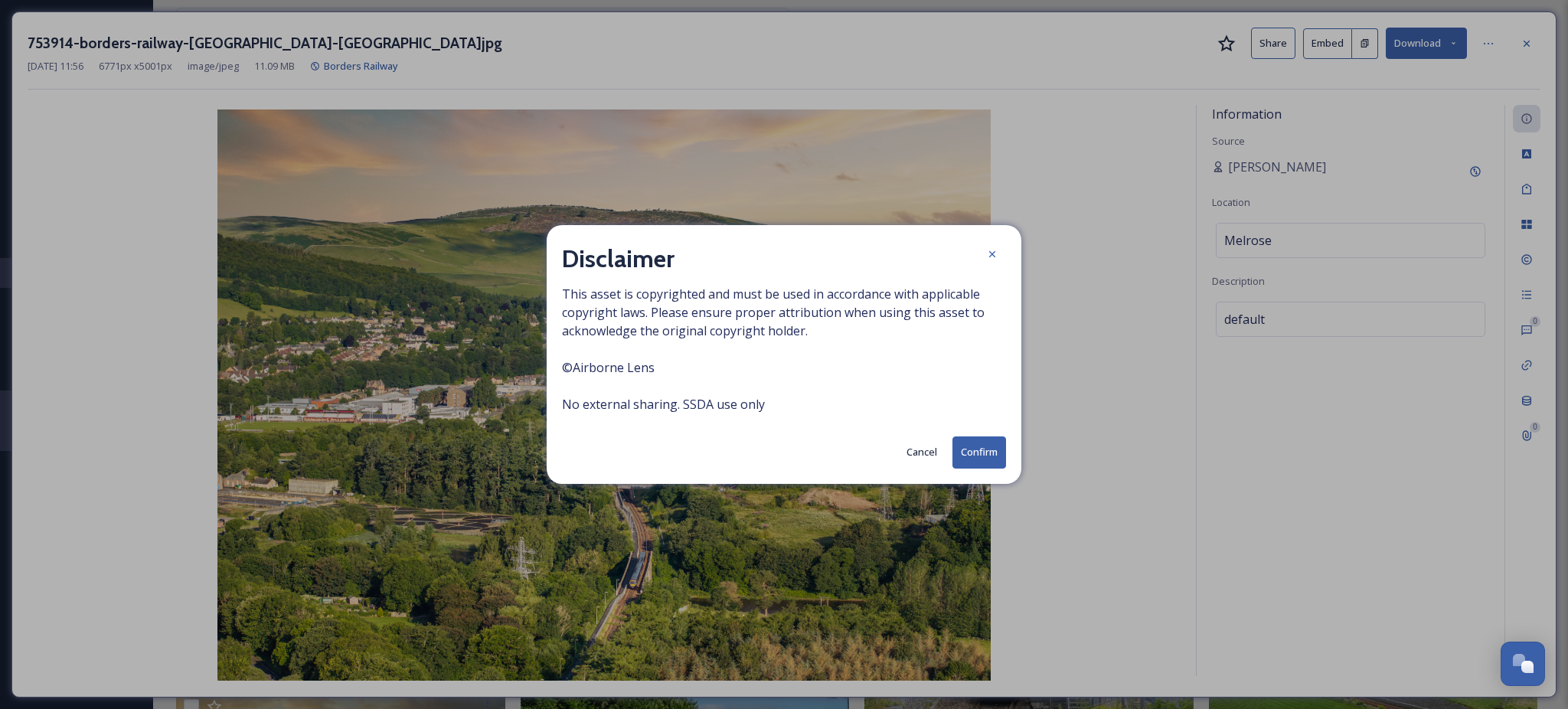
click at [975, 448] on button "Confirm" at bounding box center [979, 452] width 53 height 31
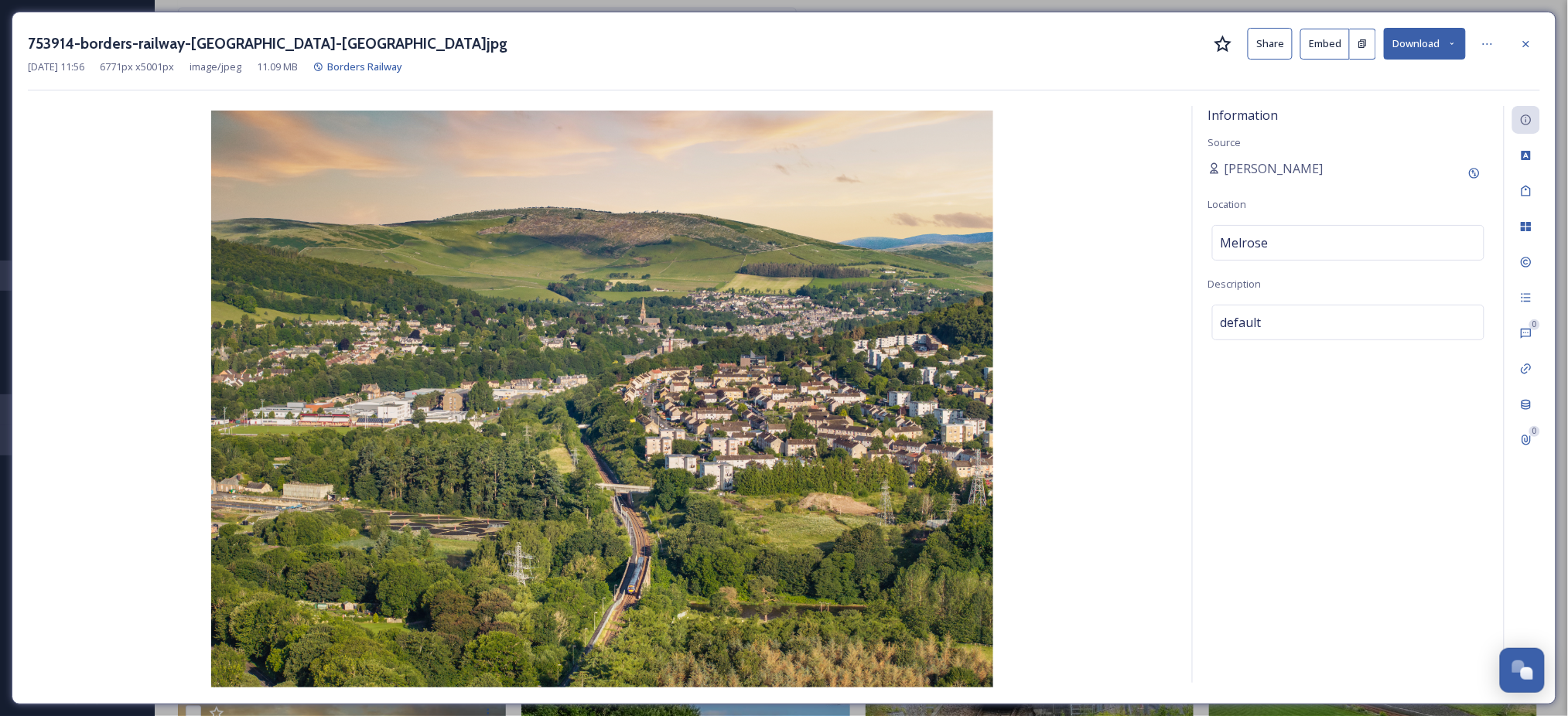
click at [1442, 40] on button "Download" at bounding box center [1425, 43] width 82 height 32
click at [1387, 106] on span "Download Large (2000 x 1477)" at bounding box center [1379, 109] width 136 height 14
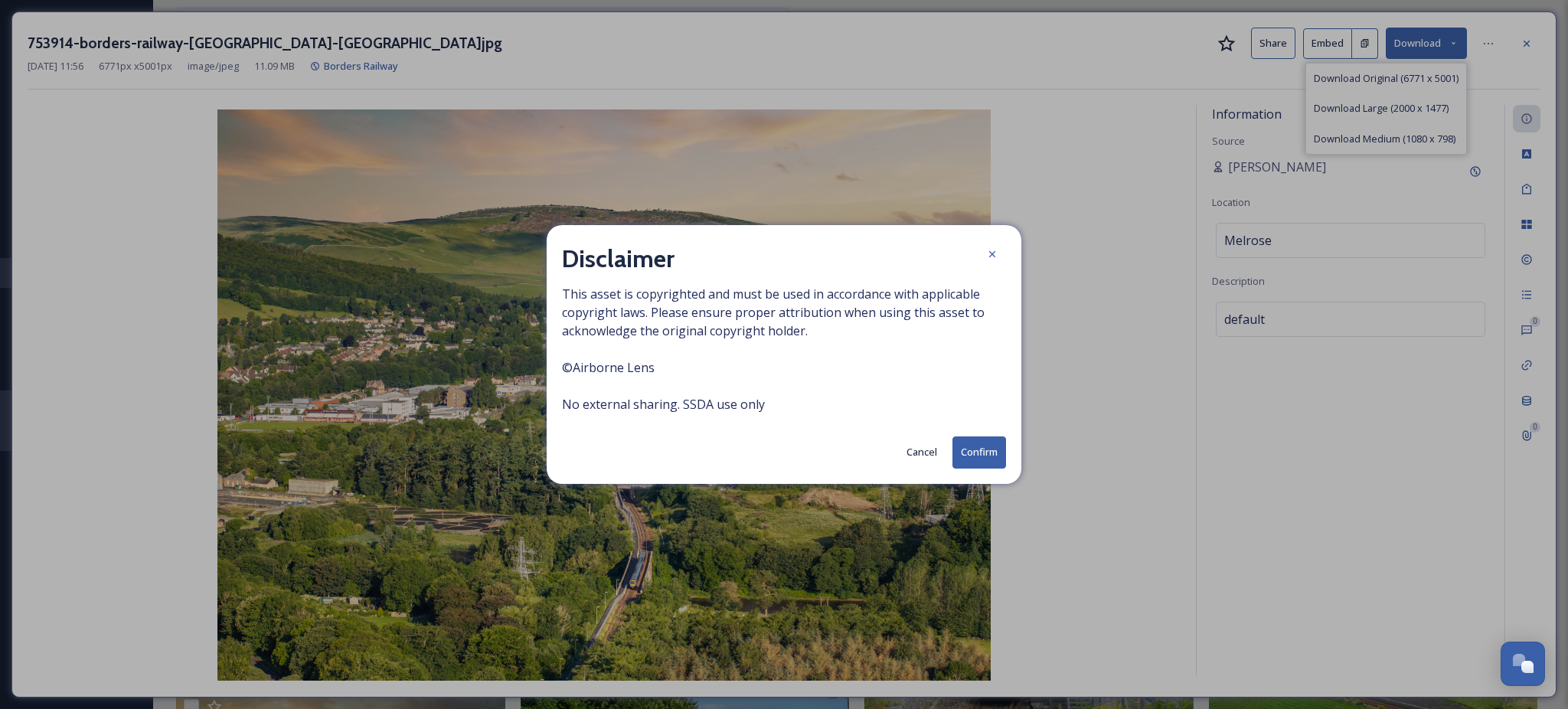
click at [982, 452] on button "Confirm" at bounding box center [979, 452] width 53 height 31
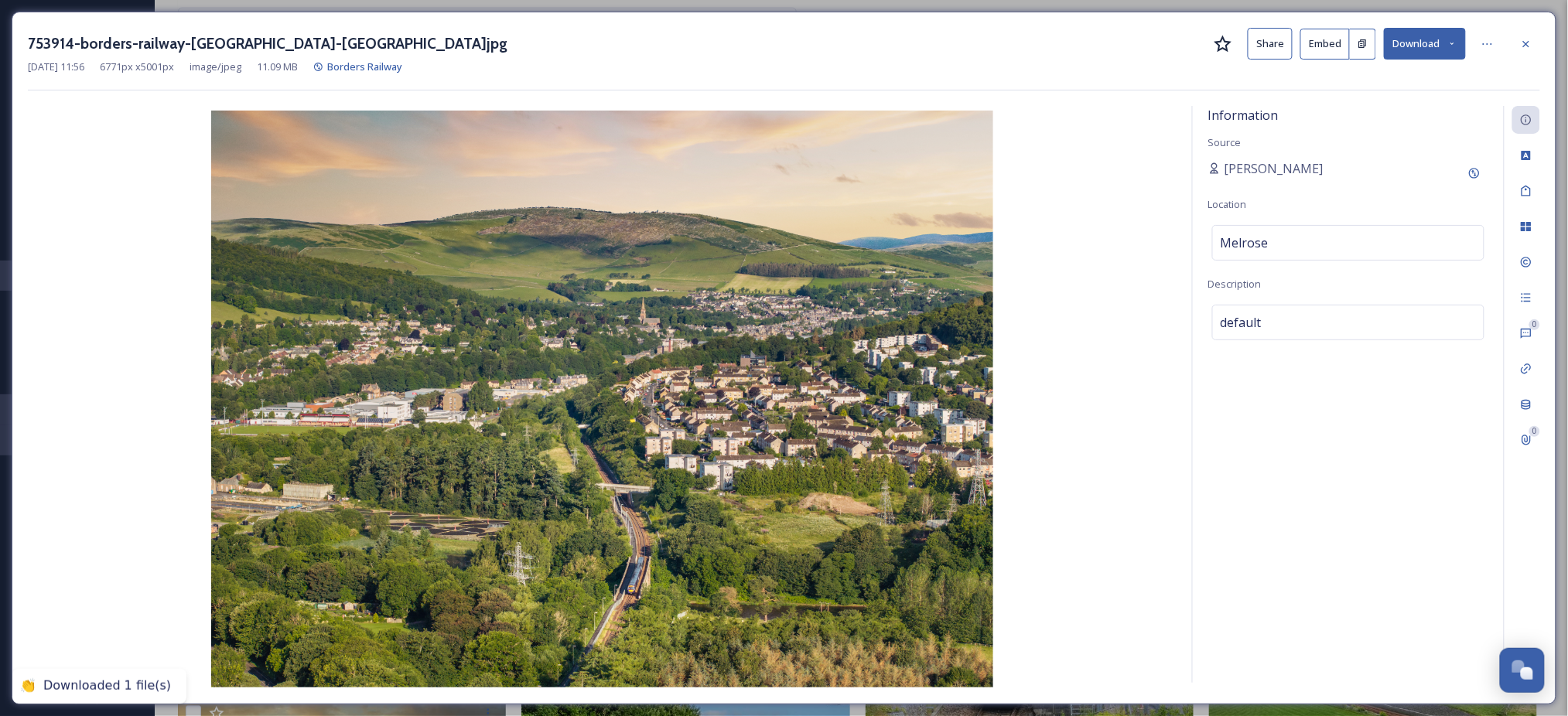
click at [1539, 56] on div "753914-borders-railway-tweedbank-VisitScotland.jpg Share Embed Download" at bounding box center [784, 43] width 1512 height 32
click at [1531, 49] on icon at bounding box center [1526, 44] width 12 height 12
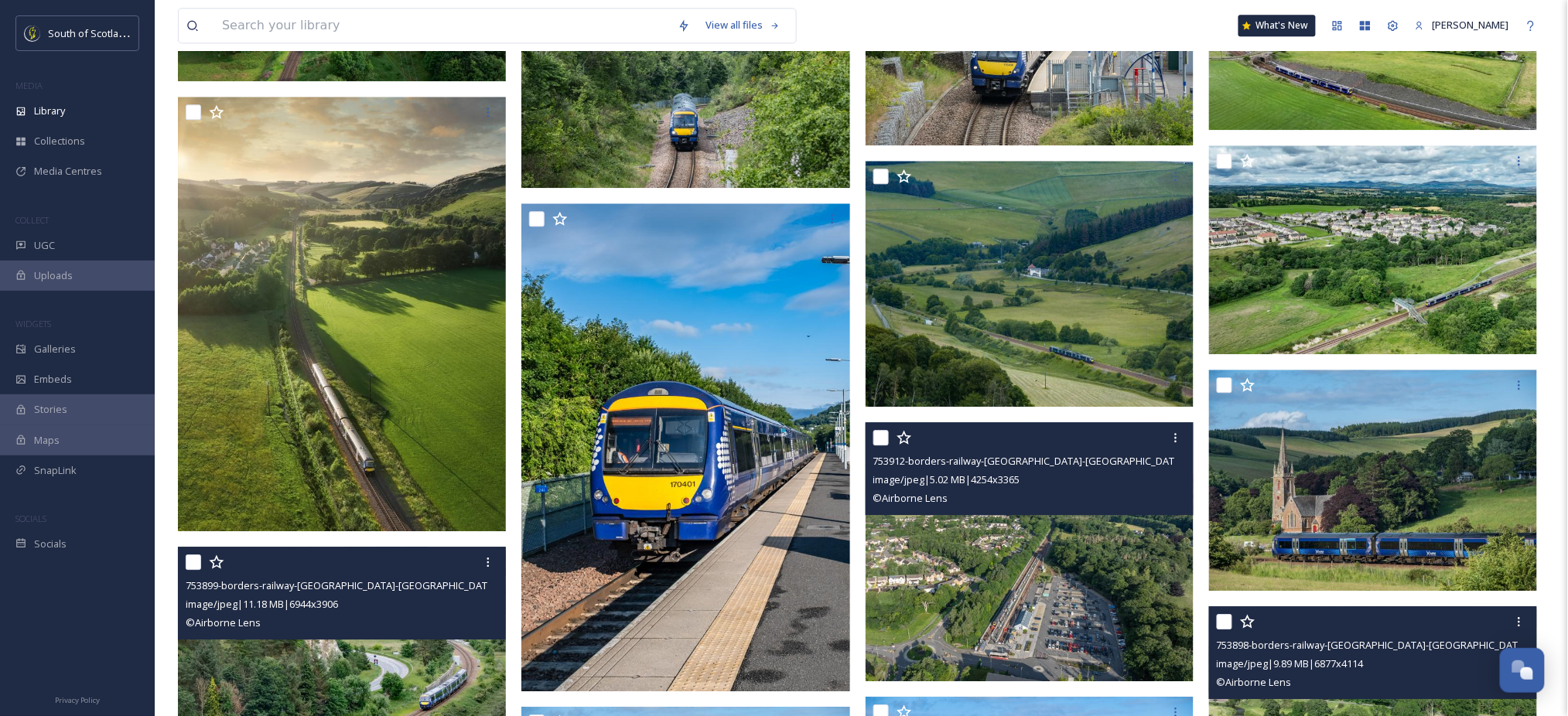
scroll to position [1374, 0]
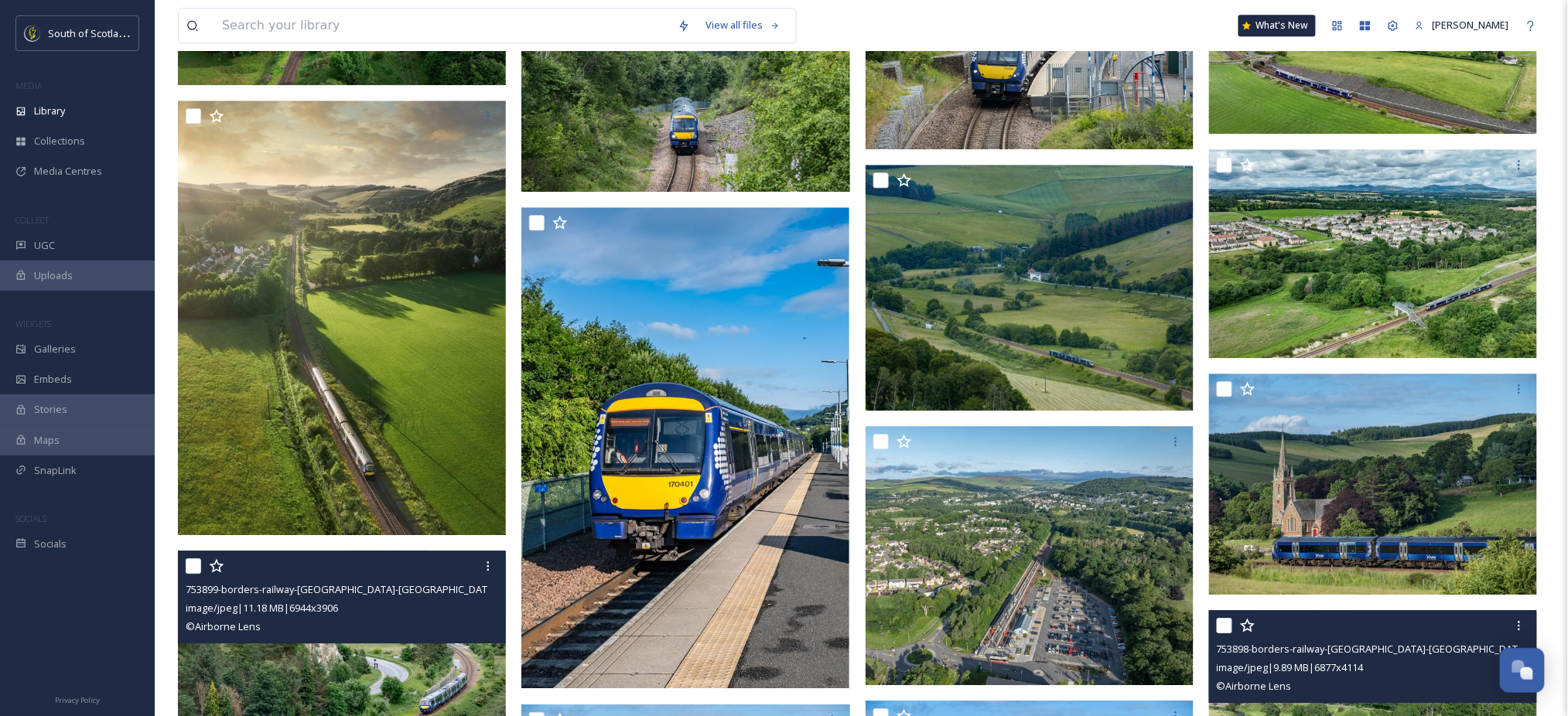
click at [423, 656] on img at bounding box center [344, 644] width 333 height 187
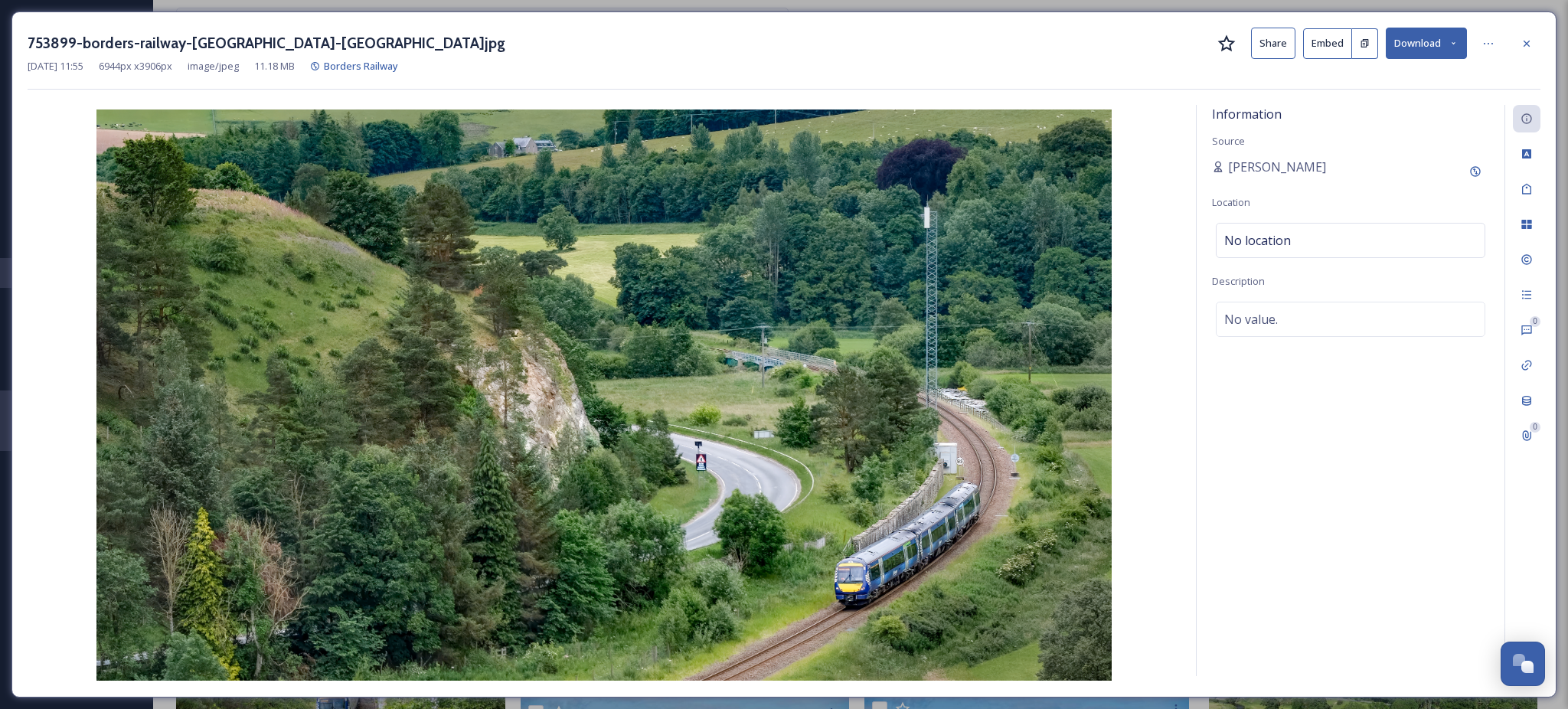
click at [1447, 44] on button "Download" at bounding box center [1427, 43] width 82 height 31
click at [1413, 85] on div "Download Original (6944 x 3906)" at bounding box center [1386, 78] width 160 height 29
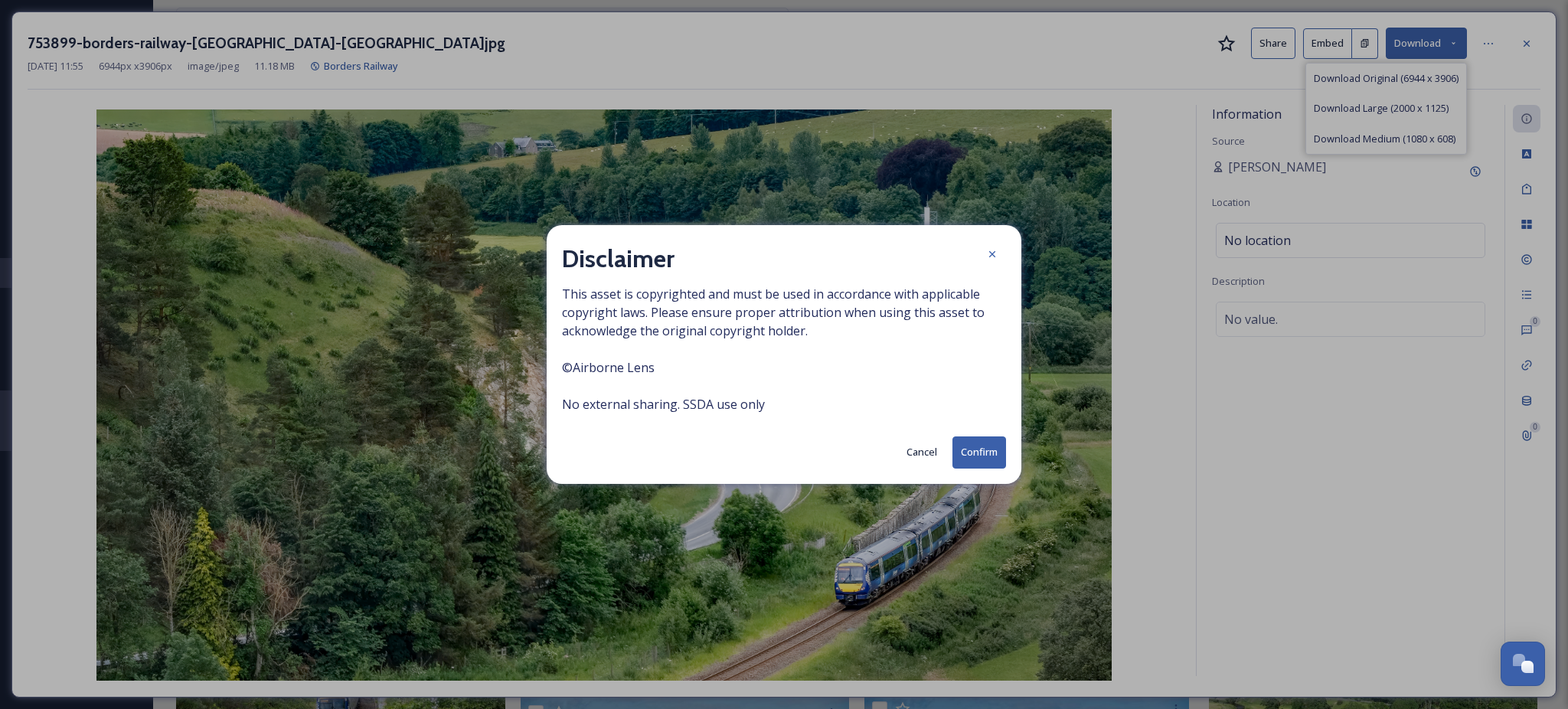
click at [925, 465] on button "Cancel" at bounding box center [921, 452] width 46 height 29
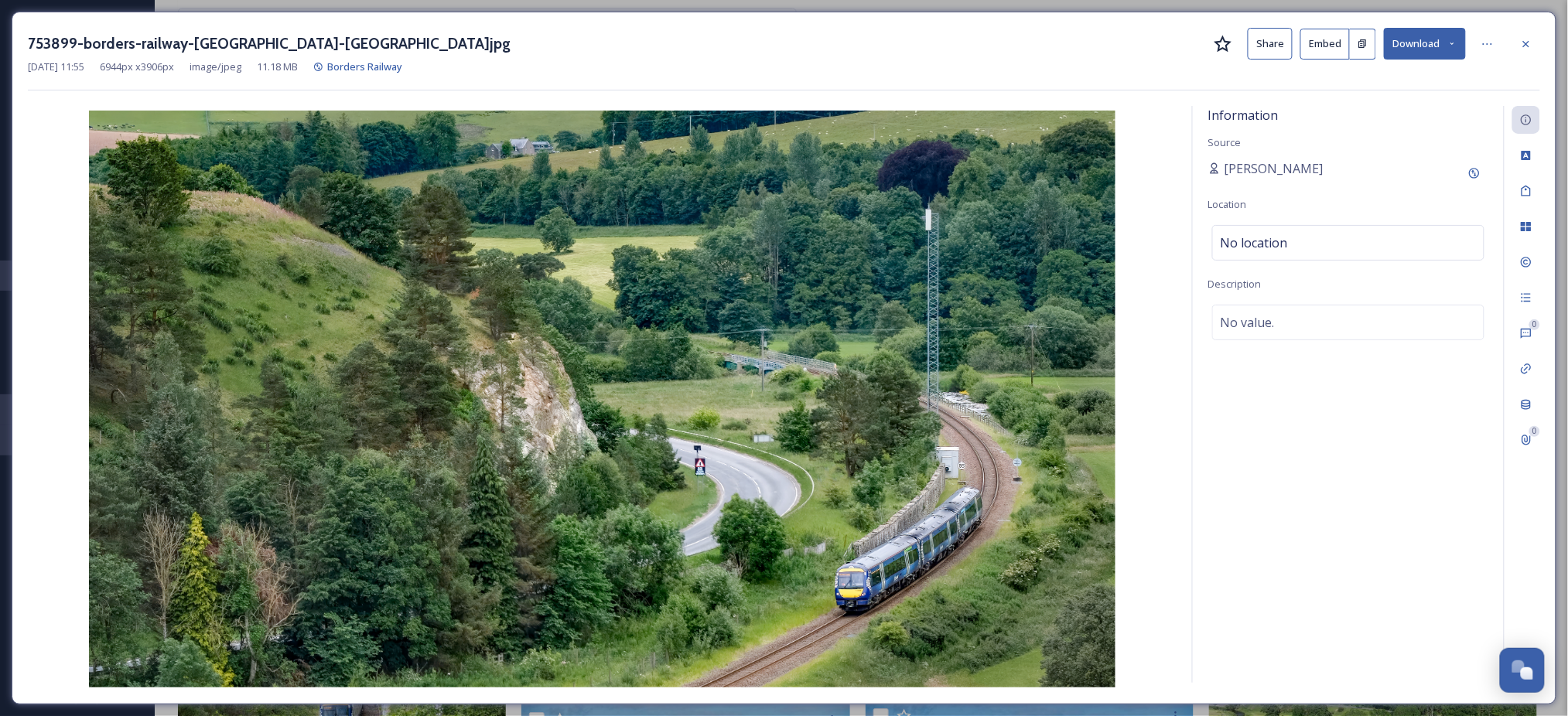
click at [1418, 42] on button "Download" at bounding box center [1425, 43] width 82 height 32
click at [1418, 112] on span "Download Large (2000 x 1125)" at bounding box center [1379, 109] width 136 height 14
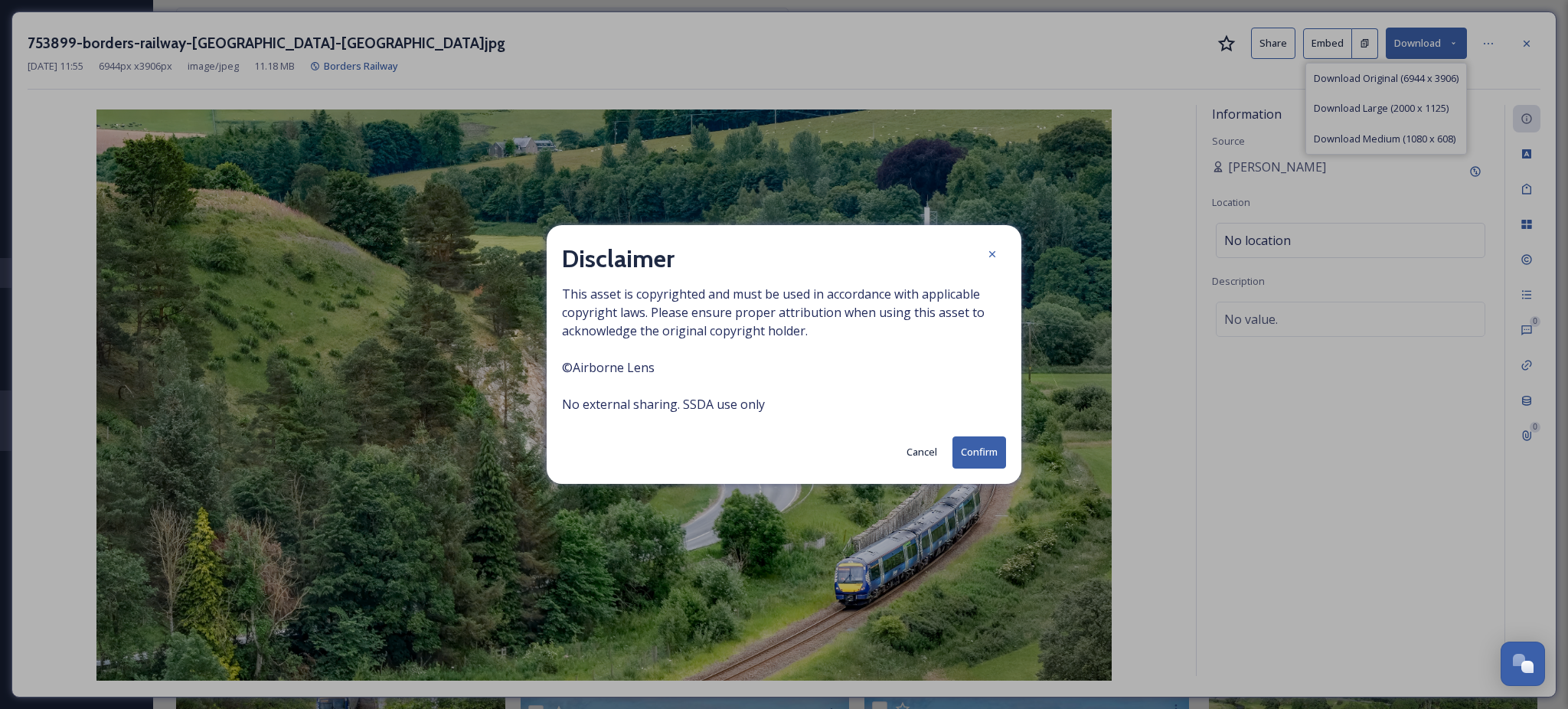
click at [975, 455] on button "Confirm" at bounding box center [979, 452] width 53 height 31
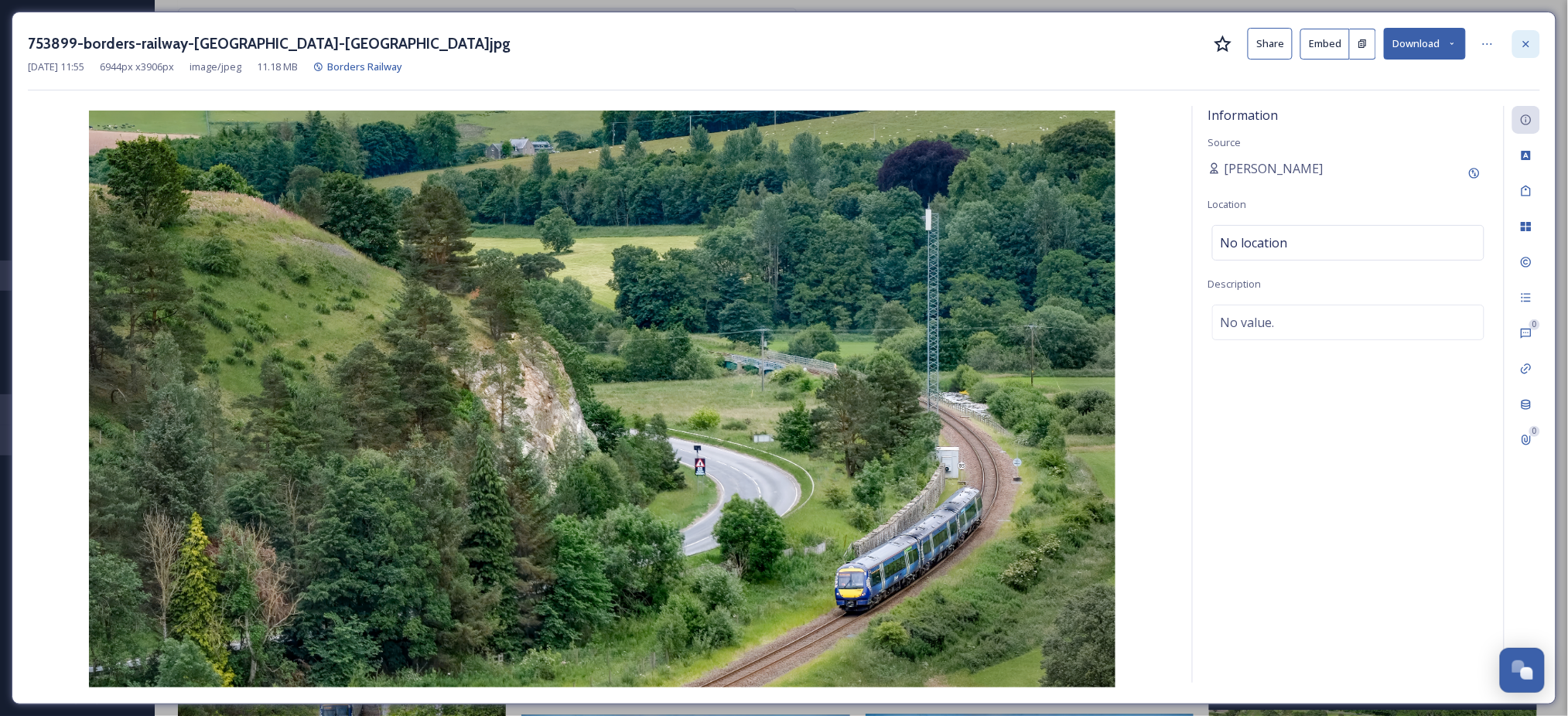
click at [1526, 42] on icon at bounding box center [1526, 44] width 12 height 12
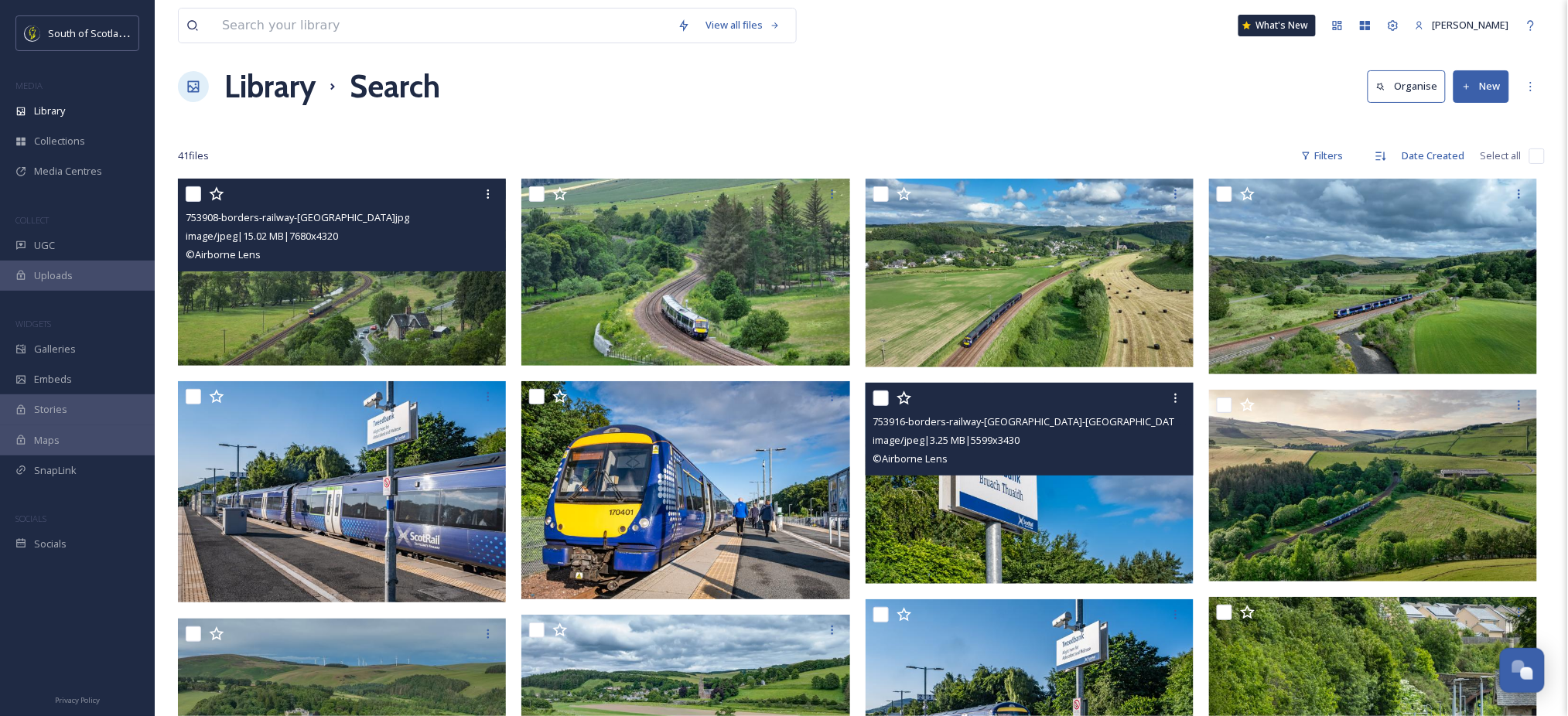
scroll to position [17, 0]
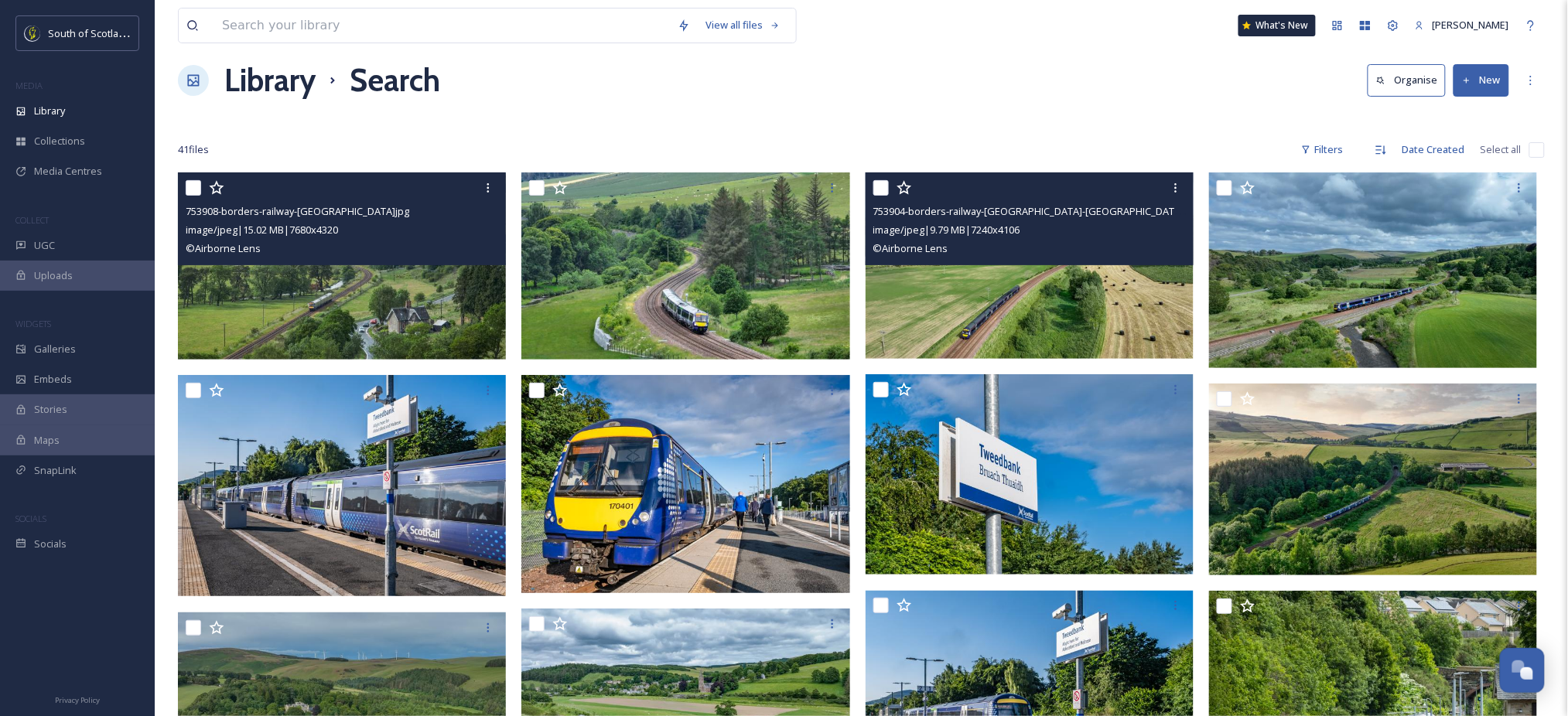
click at [1026, 325] on img at bounding box center [1029, 266] width 328 height 186
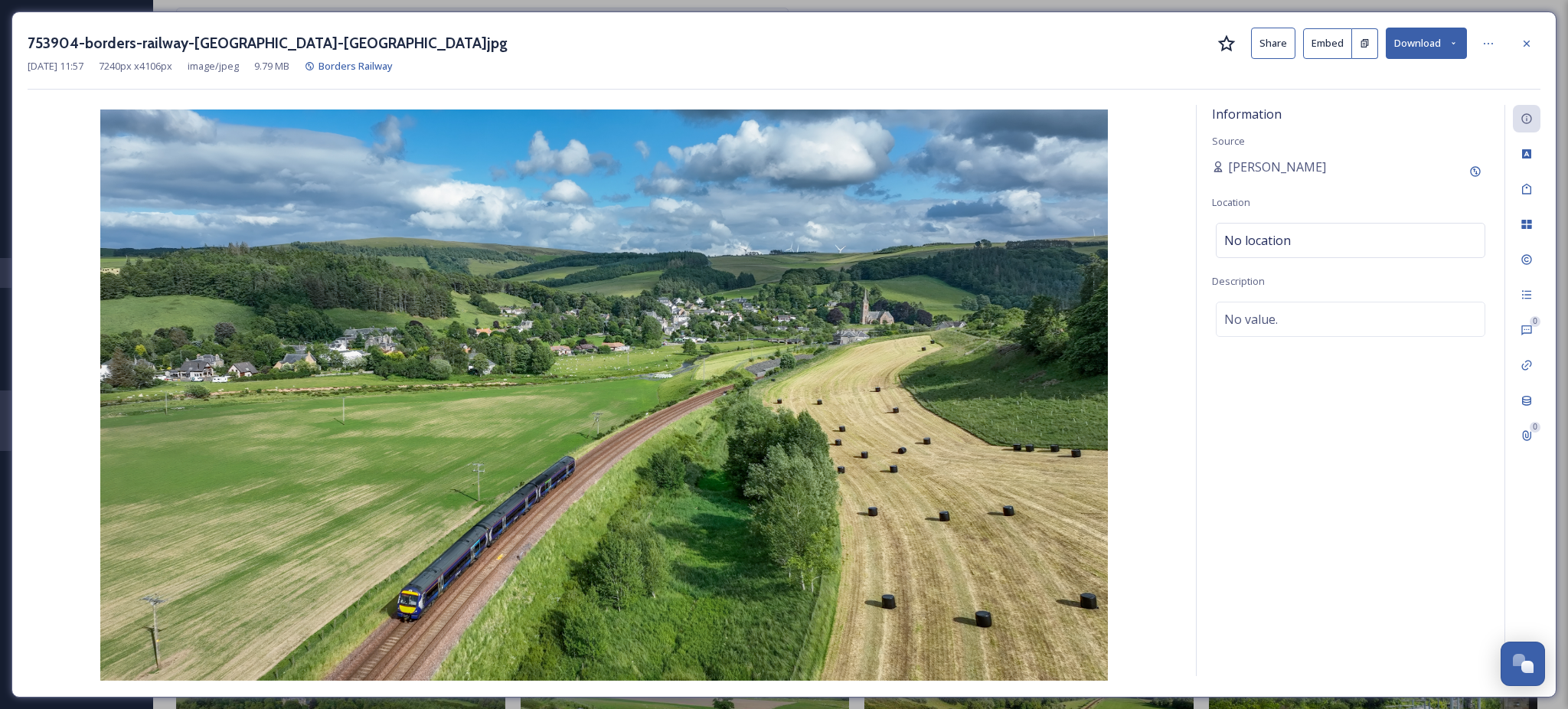
click at [1450, 50] on button "Download" at bounding box center [1427, 43] width 82 height 31
click at [1392, 106] on span "Download Large (2000 x 1134)" at bounding box center [1381, 108] width 135 height 14
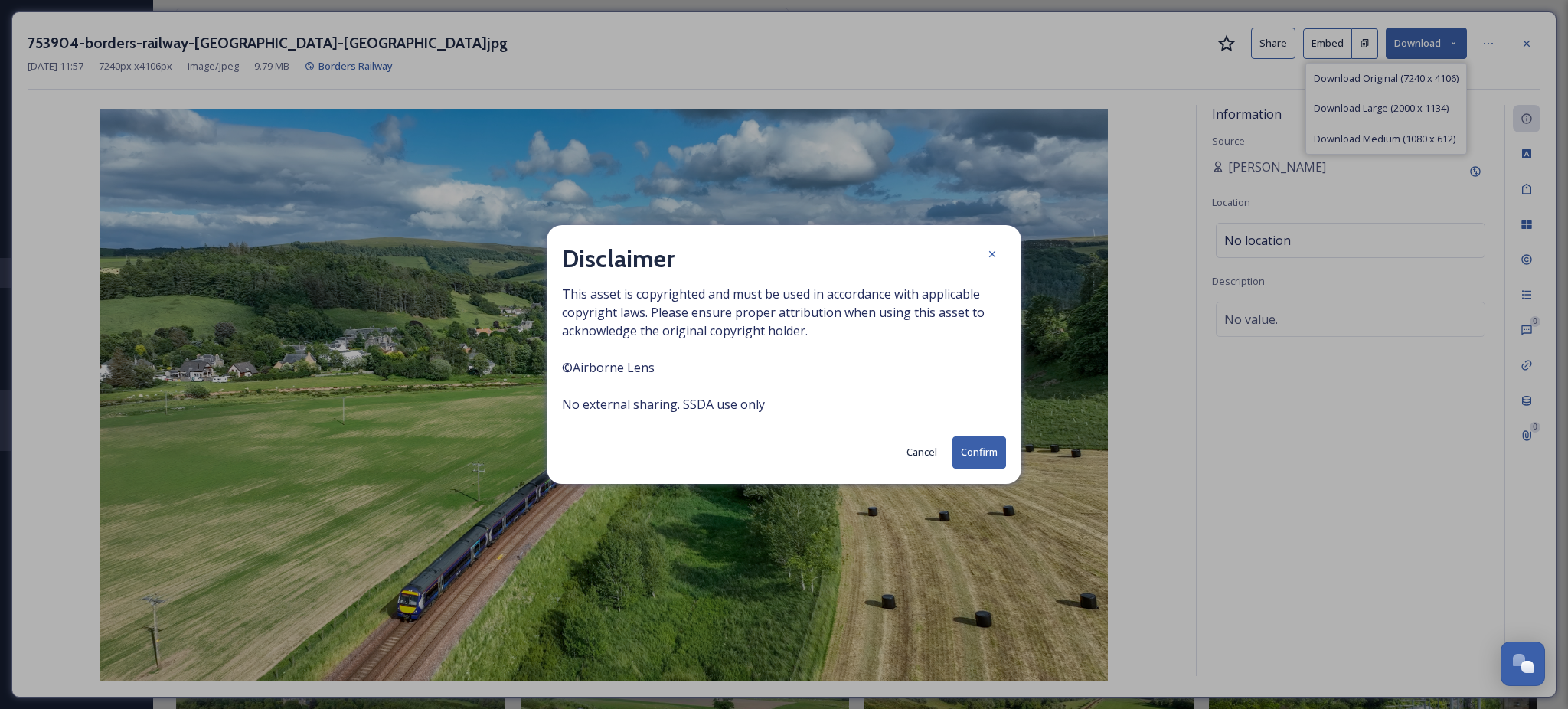
click at [974, 455] on button "Confirm" at bounding box center [979, 452] width 53 height 31
